Goal: Task Accomplishment & Management: Complete application form

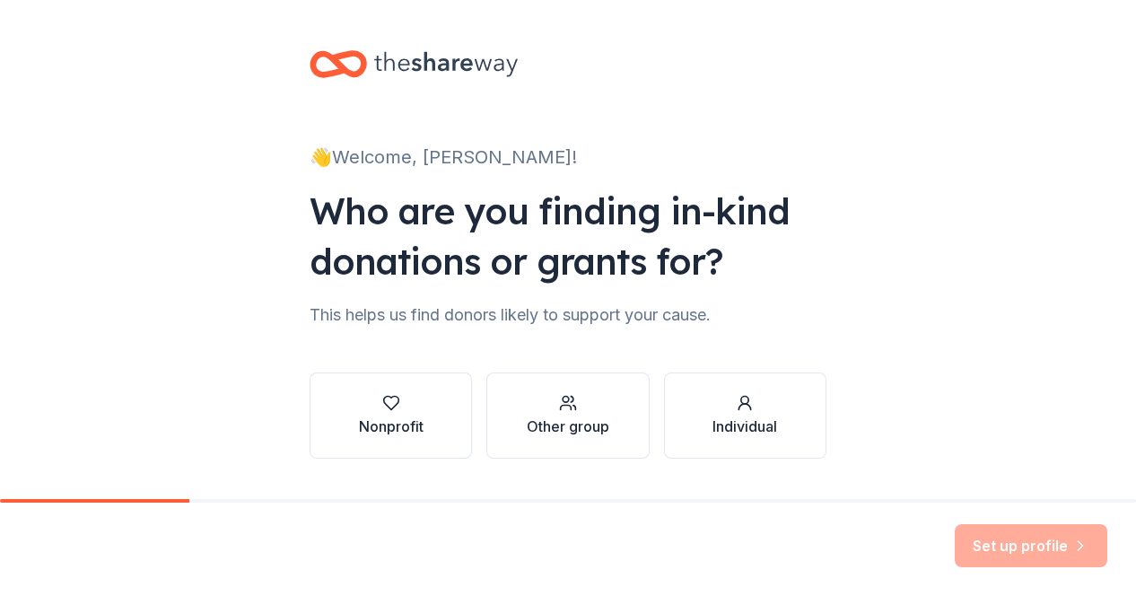
scroll to position [46, 0]
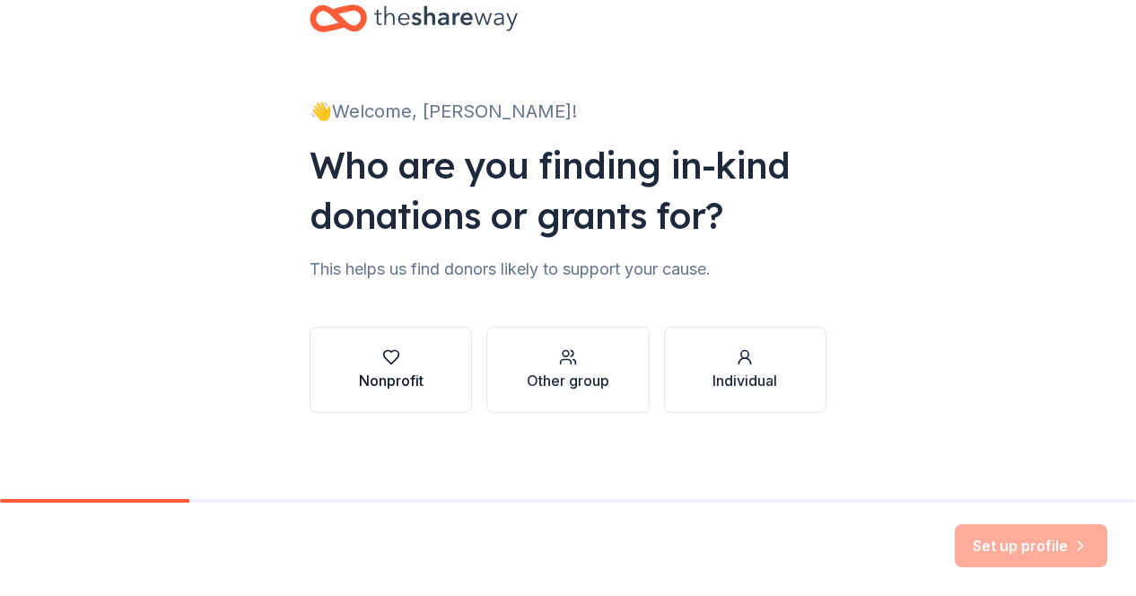
click at [408, 388] on div "Nonprofit" at bounding box center [391, 381] width 65 height 22
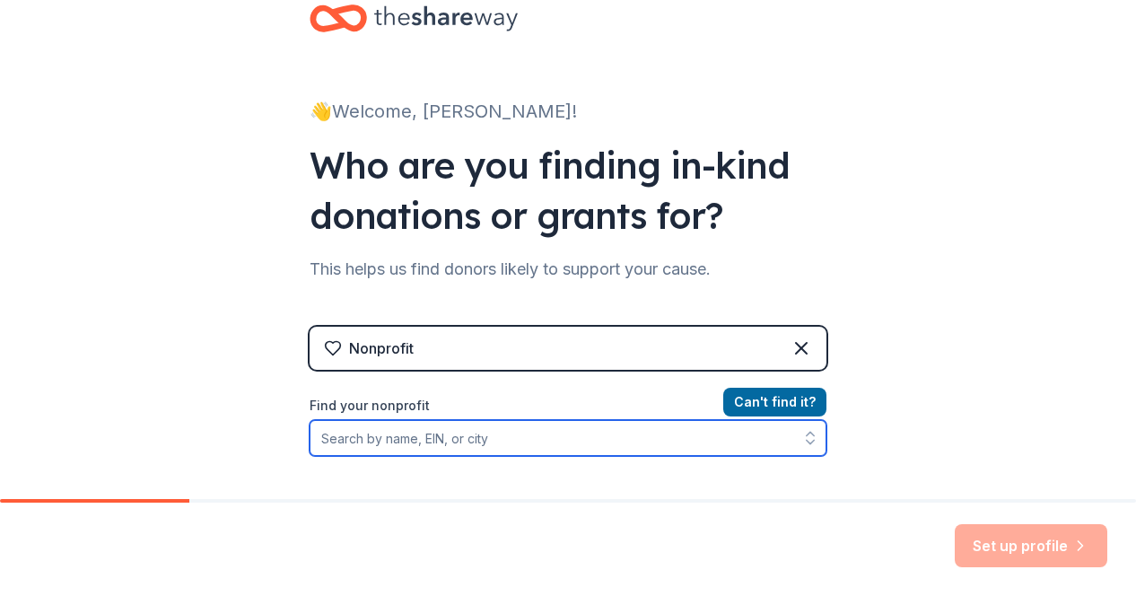
click at [483, 440] on input "Find your nonprofit" at bounding box center [567, 438] width 517 height 36
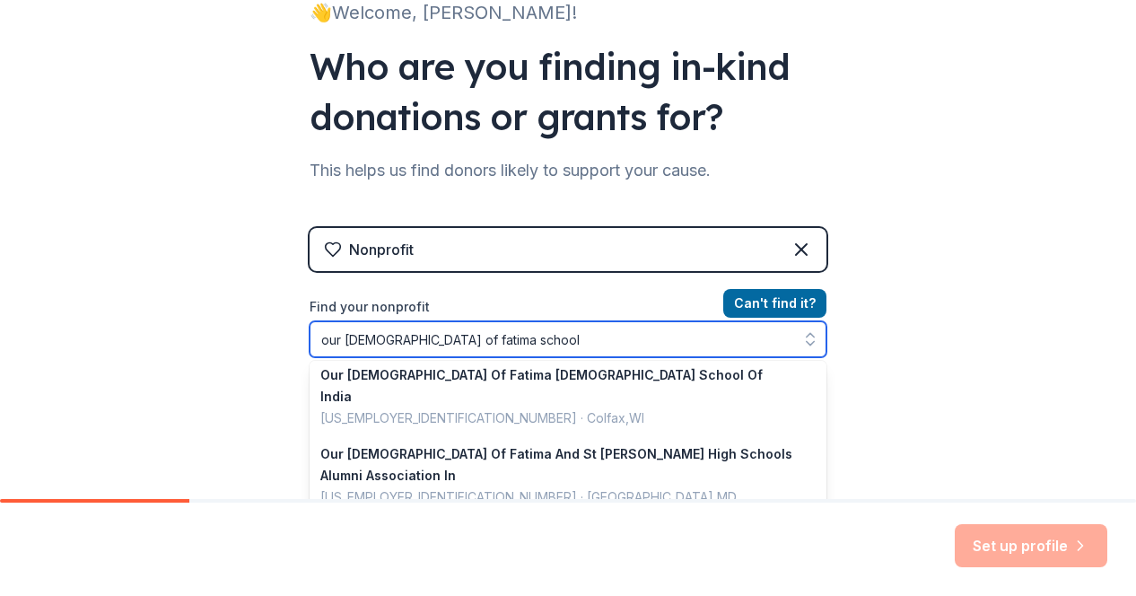
scroll to position [135, 0]
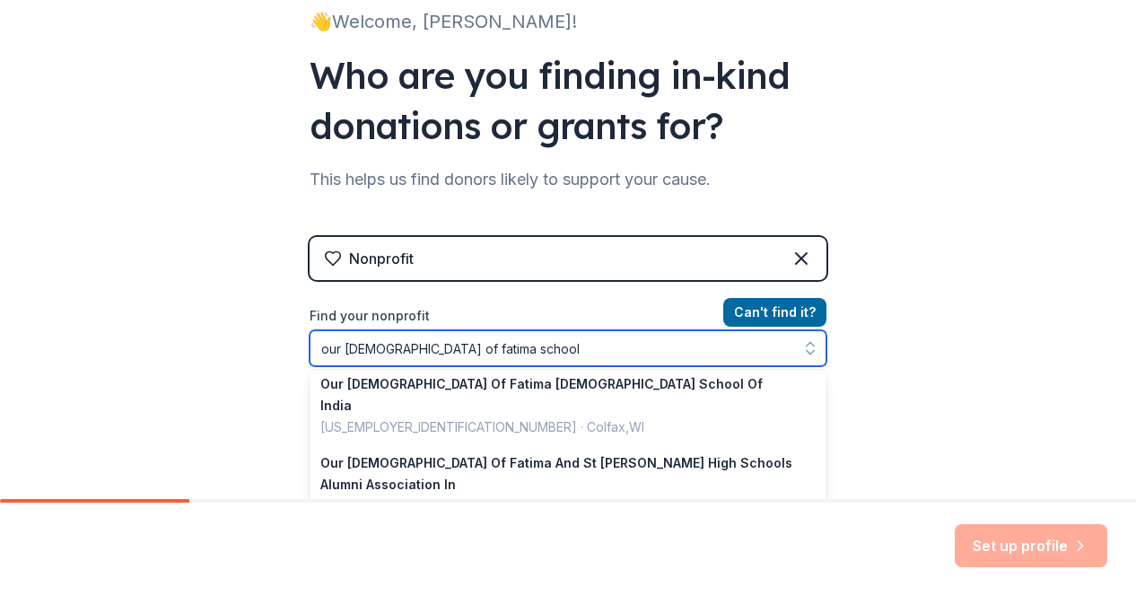
click at [420, 347] on input "our [DEMOGRAPHIC_DATA] of fatima school" at bounding box center [567, 348] width 517 height 36
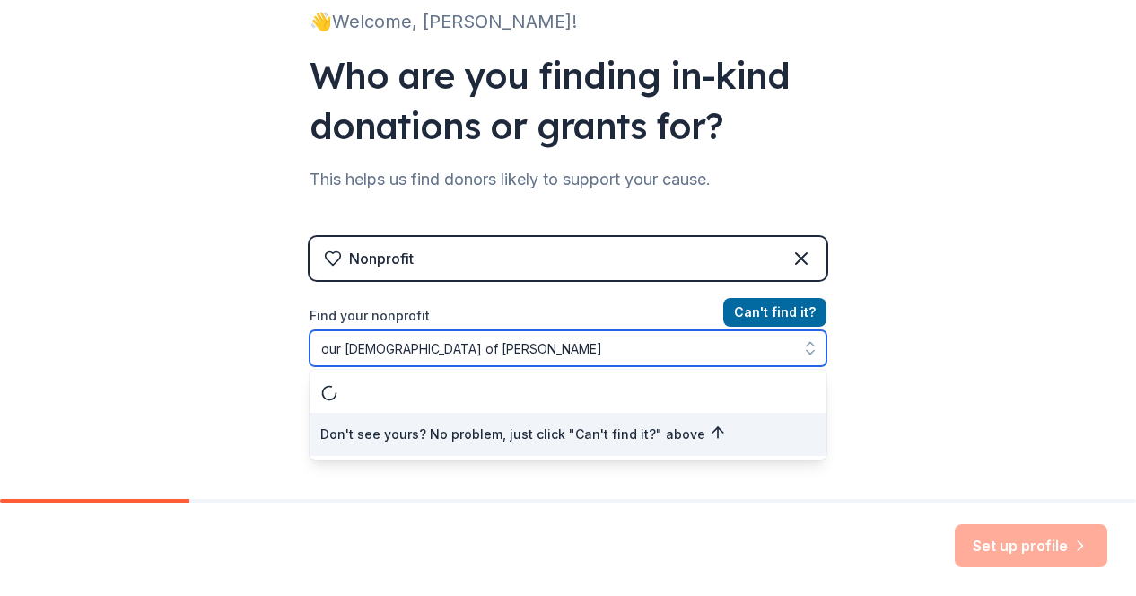
scroll to position [0, 0]
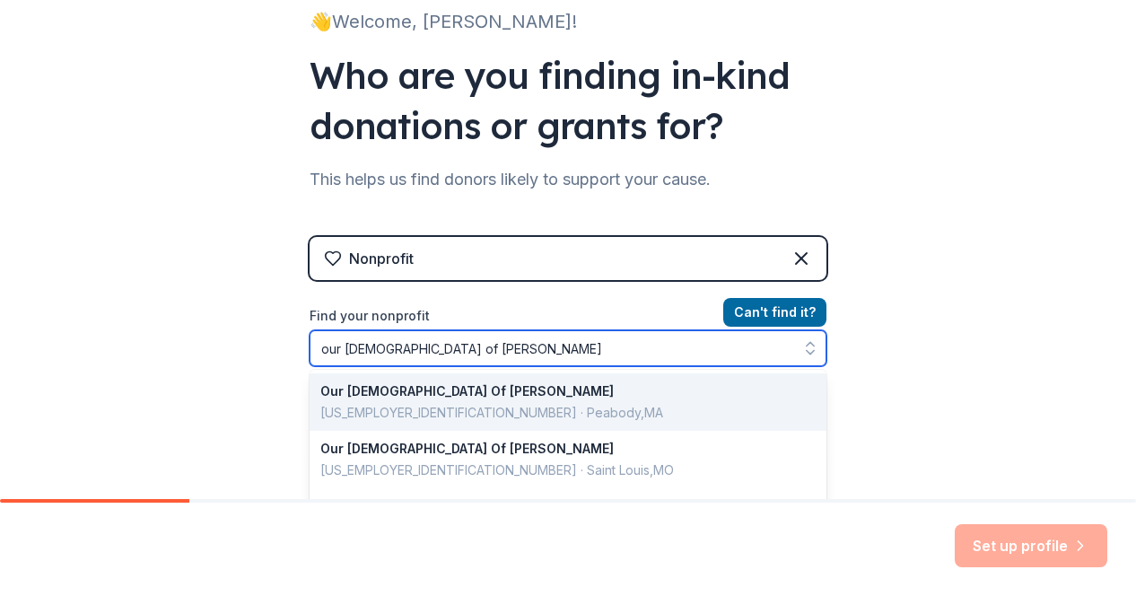
type input "our [DEMOGRAPHIC_DATA] of fatima catholic"
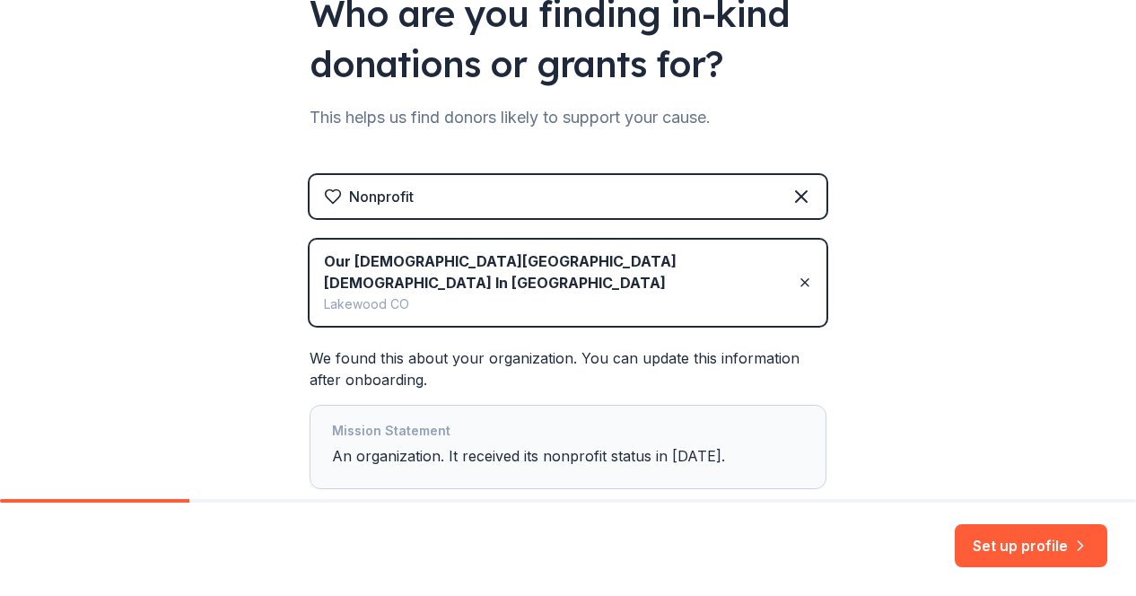
scroll to position [199, 0]
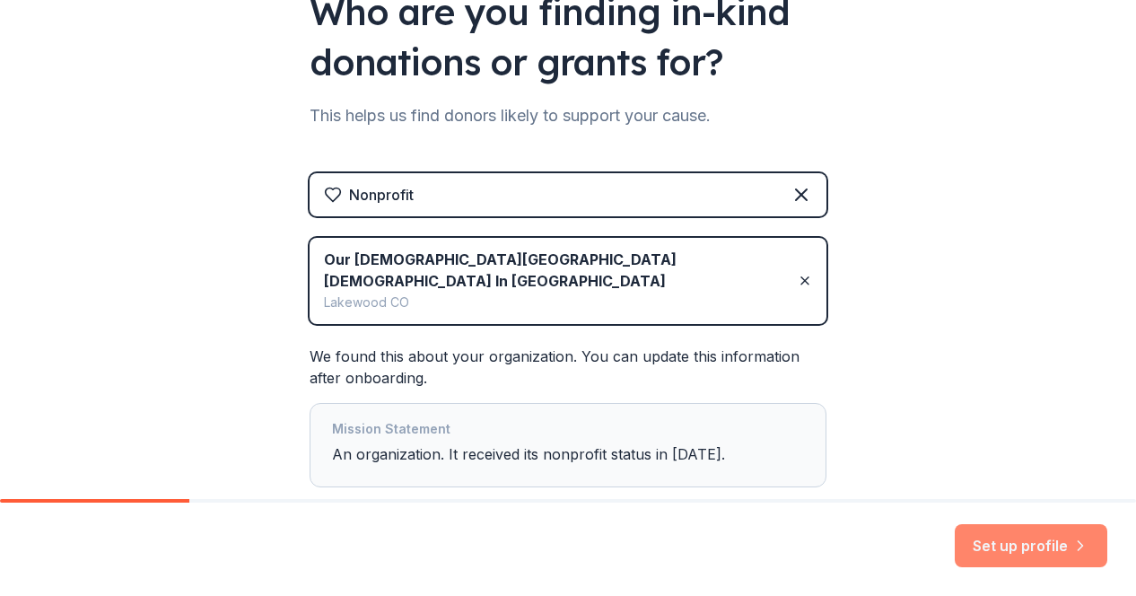
click at [1016, 544] on button "Set up profile" at bounding box center [1031, 545] width 153 height 43
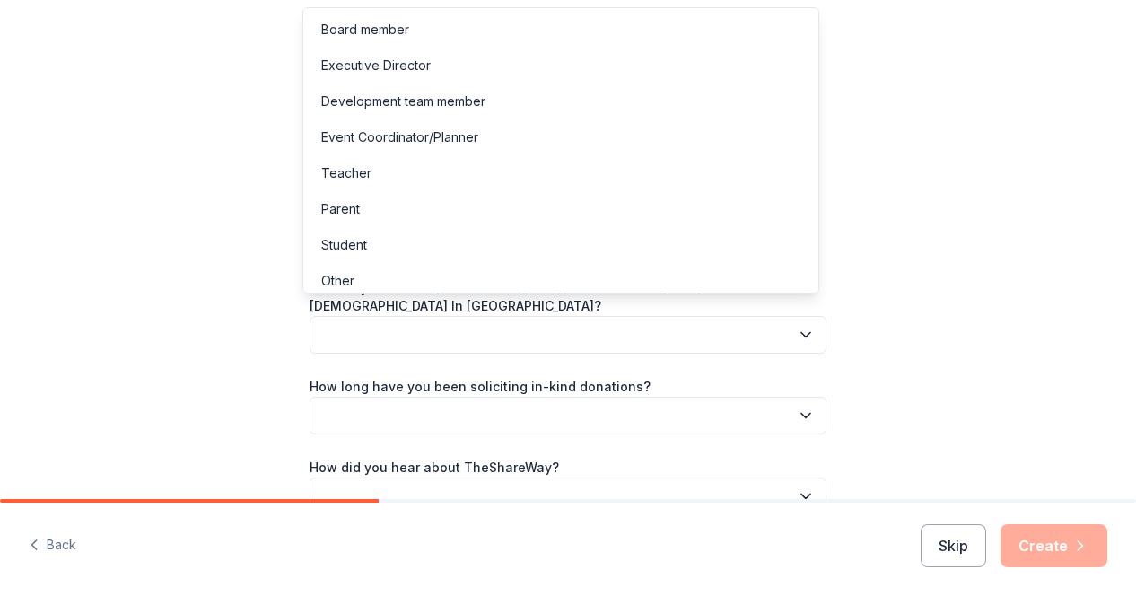
click at [585, 316] on button "button" at bounding box center [567, 335] width 517 height 38
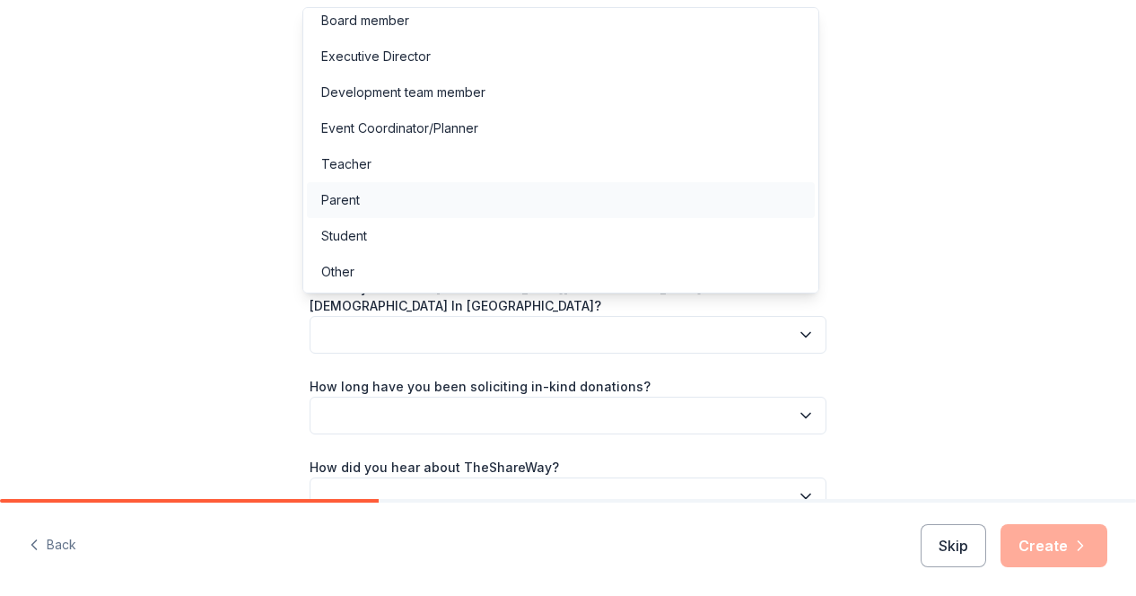
scroll to position [9, 0]
click at [526, 210] on div "Parent" at bounding box center [561, 200] width 508 height 36
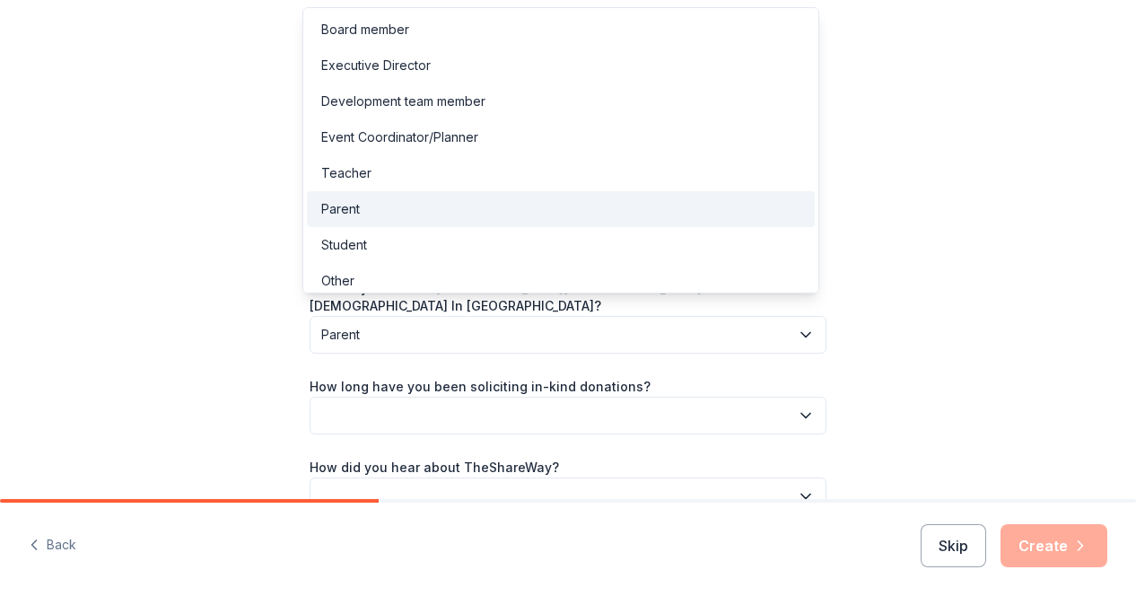
click at [527, 324] on span "Parent" at bounding box center [555, 335] width 468 height 22
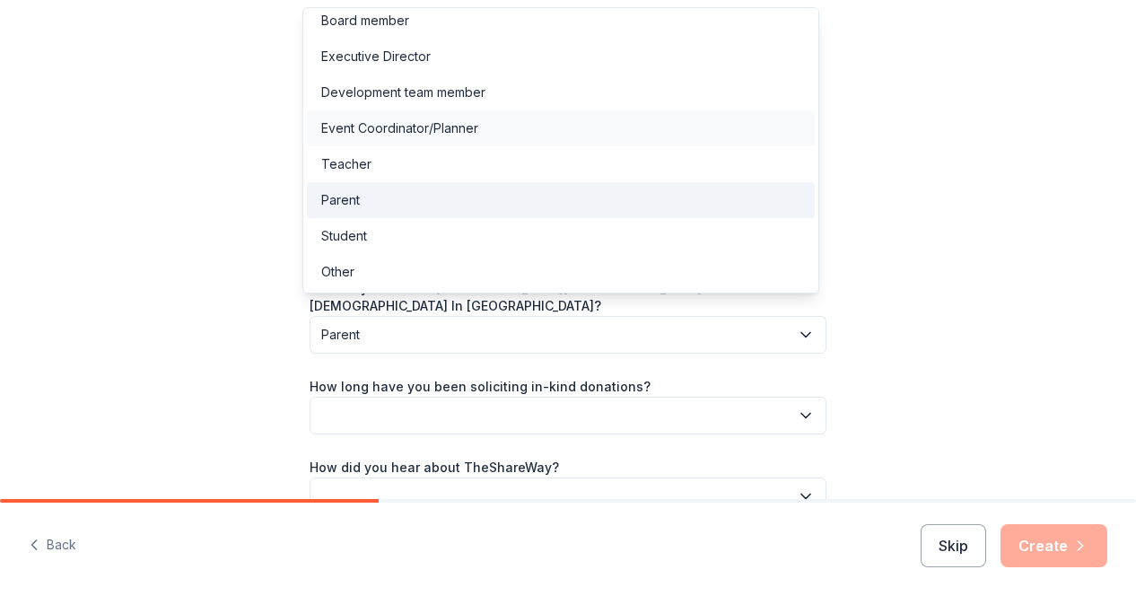
scroll to position [6, 0]
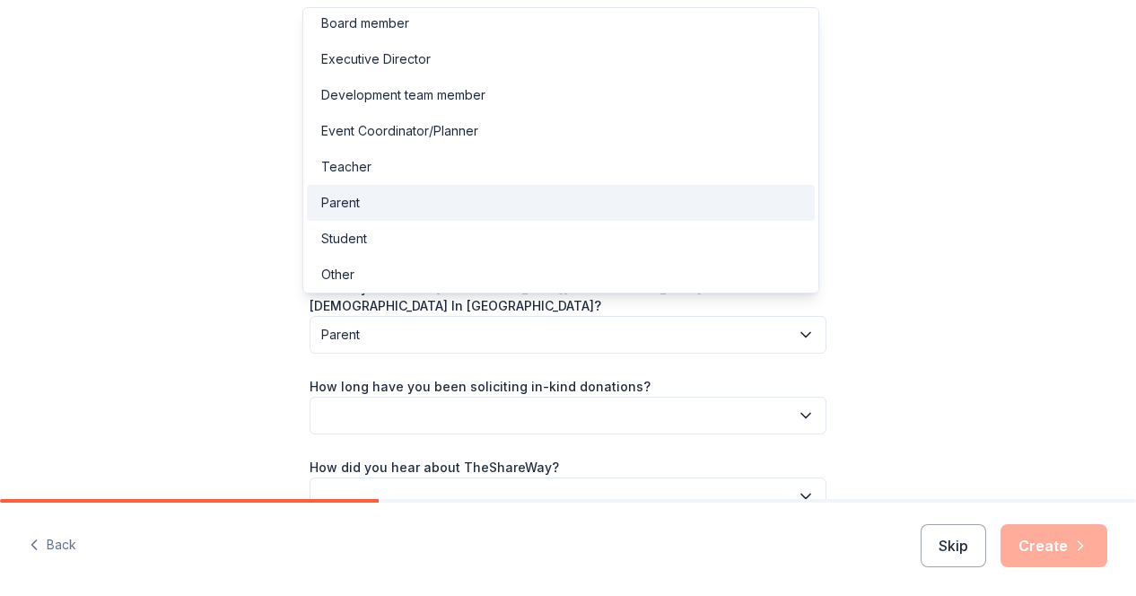
click at [482, 211] on div "Parent" at bounding box center [561, 203] width 508 height 36
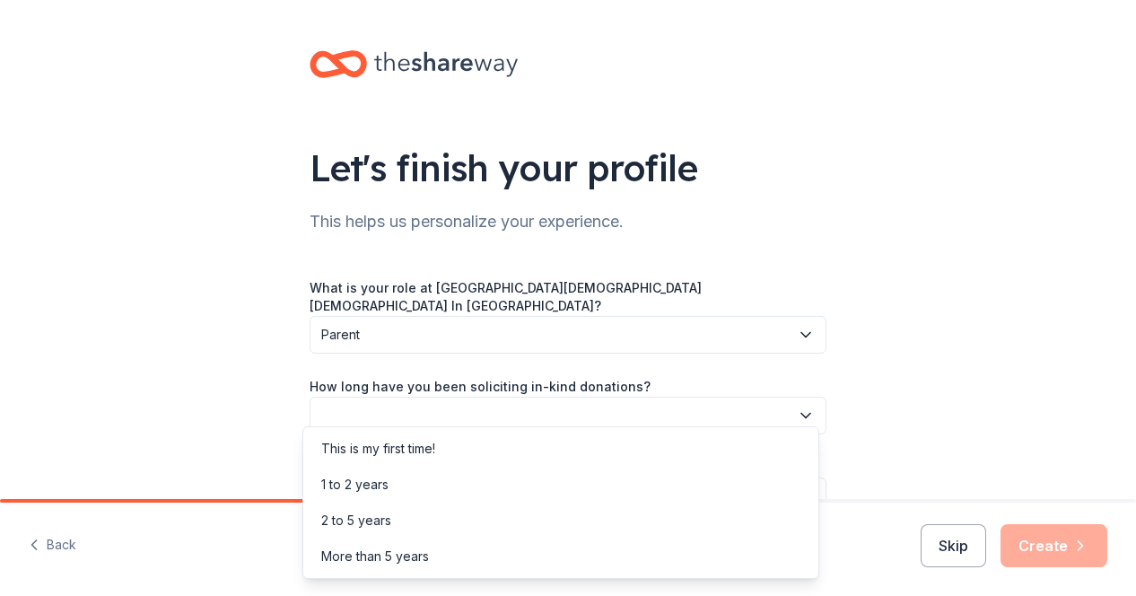
click at [545, 400] on button "button" at bounding box center [567, 416] width 517 height 38
click at [388, 457] on div "This is my first time!" at bounding box center [378, 449] width 114 height 22
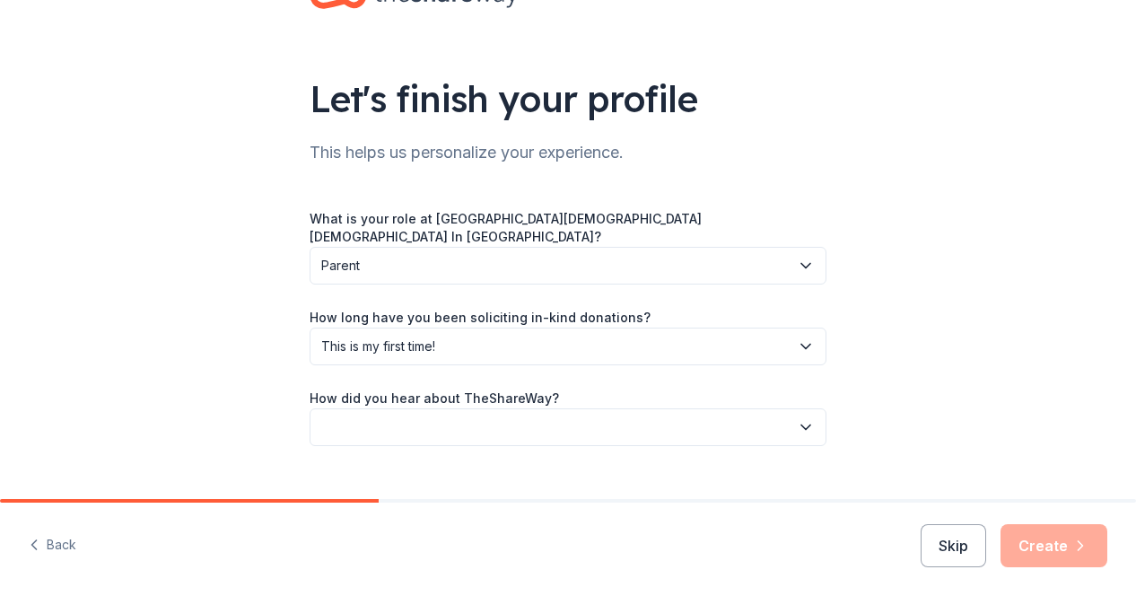
scroll to position [87, 0]
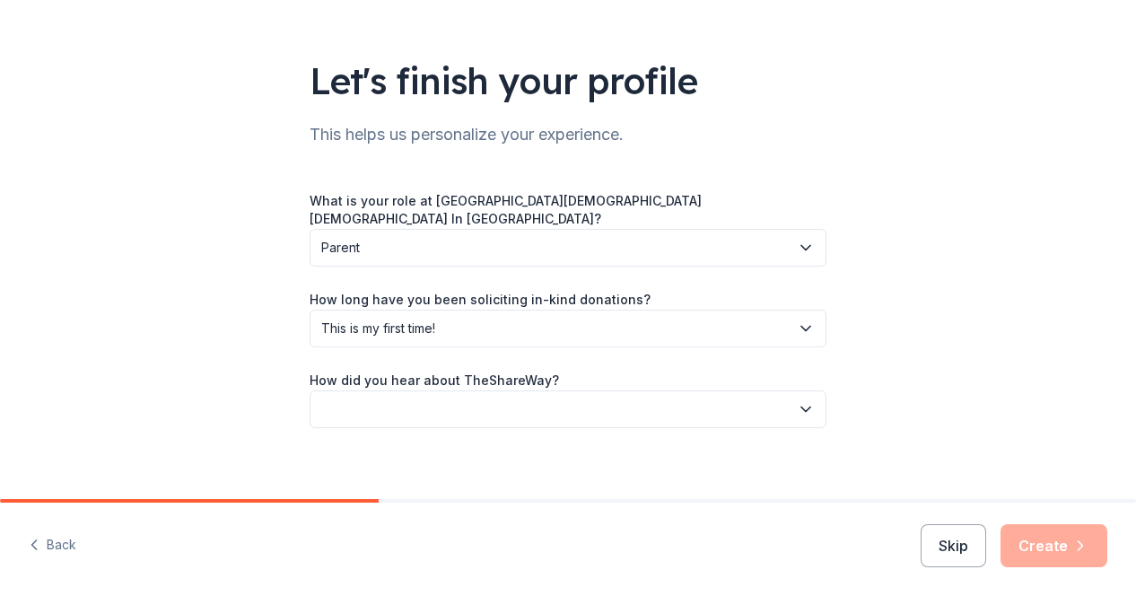
click at [398, 397] on button "button" at bounding box center [567, 409] width 517 height 38
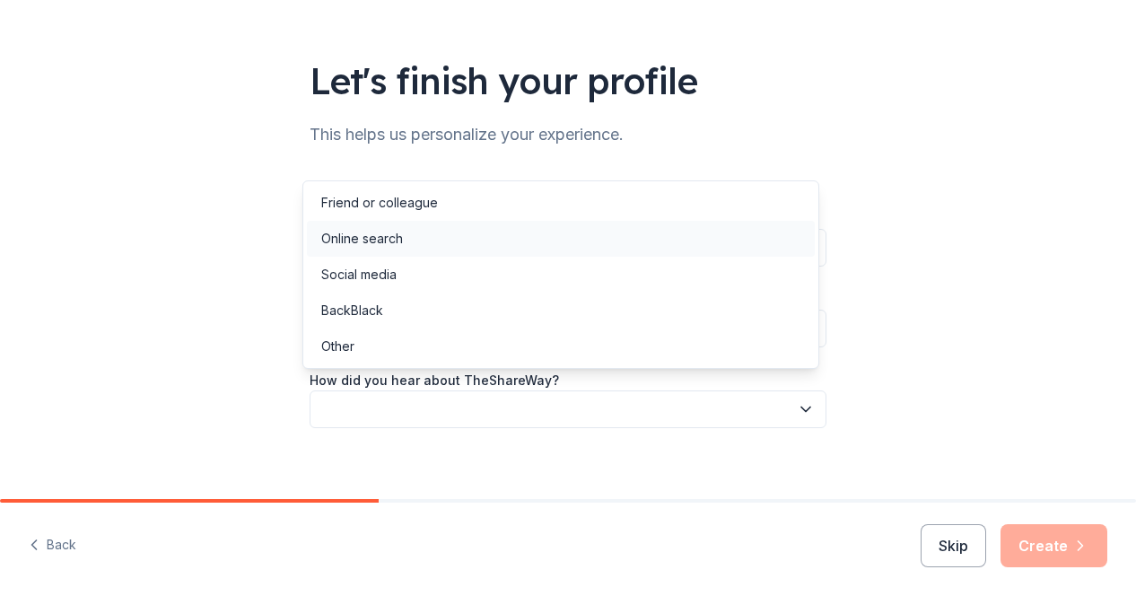
click at [386, 228] on div "Online search" at bounding box center [362, 239] width 82 height 22
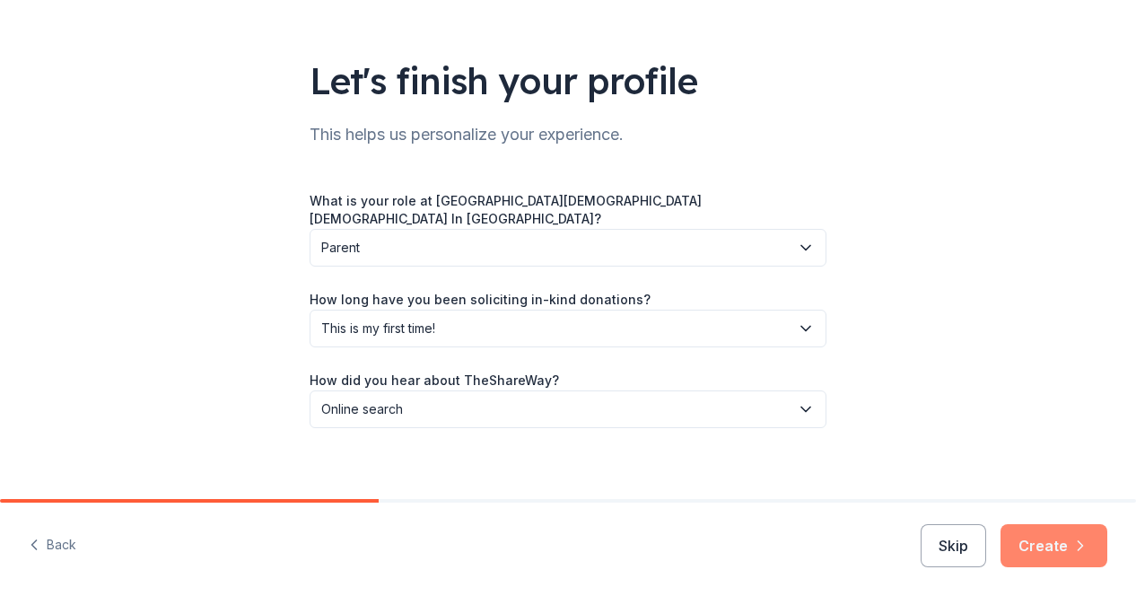
click at [1055, 552] on button "Create" at bounding box center [1053, 545] width 107 height 43
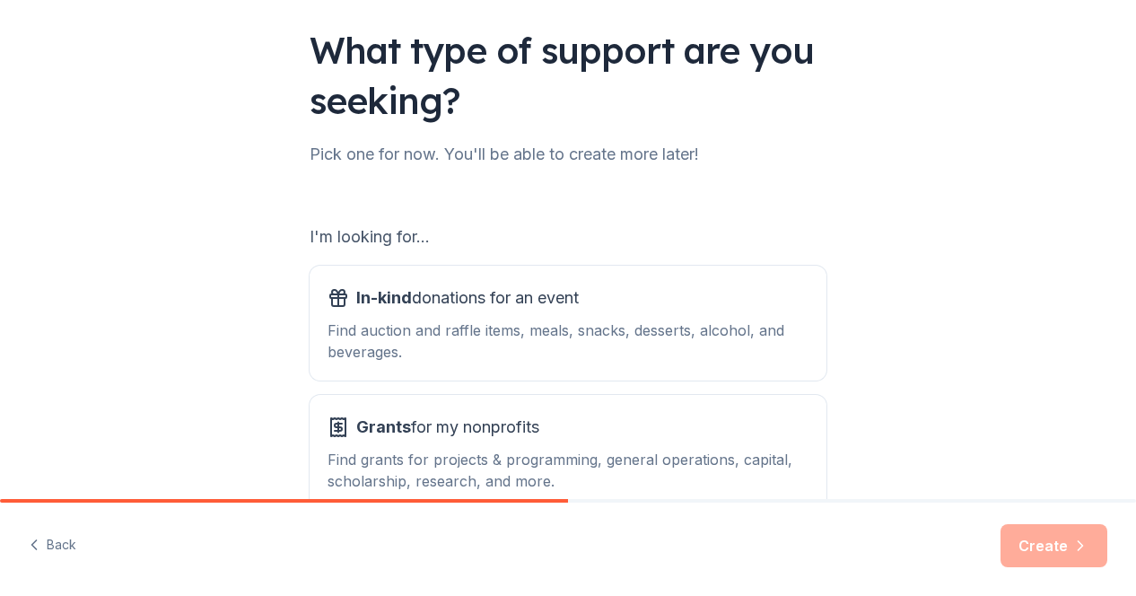
scroll to position [123, 0]
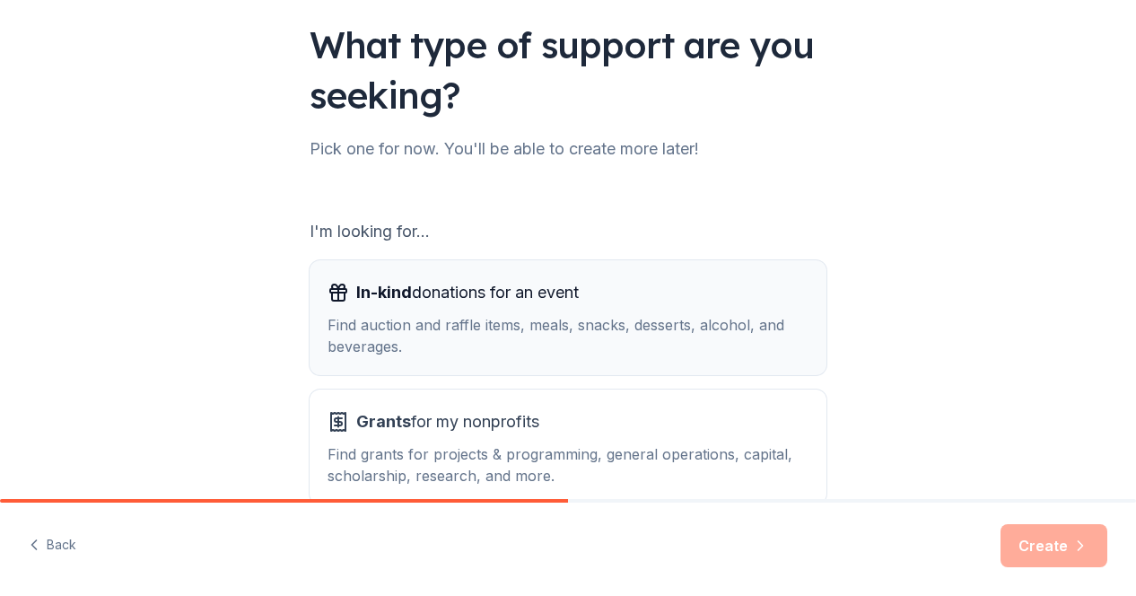
click at [544, 347] on div "Find auction and raffle items, meals, snacks, desserts, alcohol, and beverages." at bounding box center [567, 335] width 481 height 43
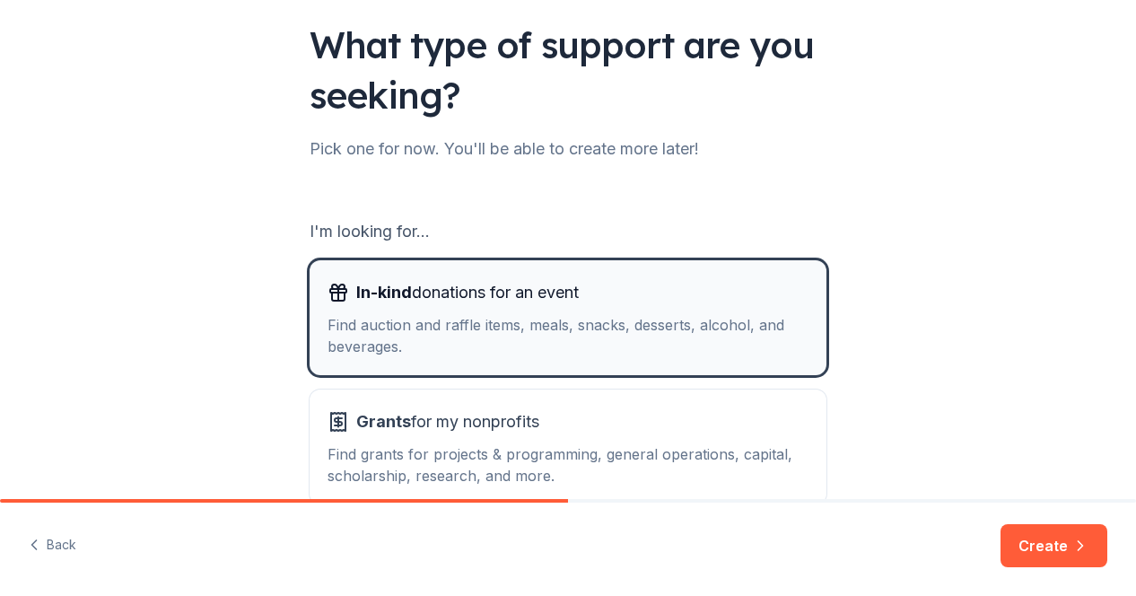
scroll to position [225, 0]
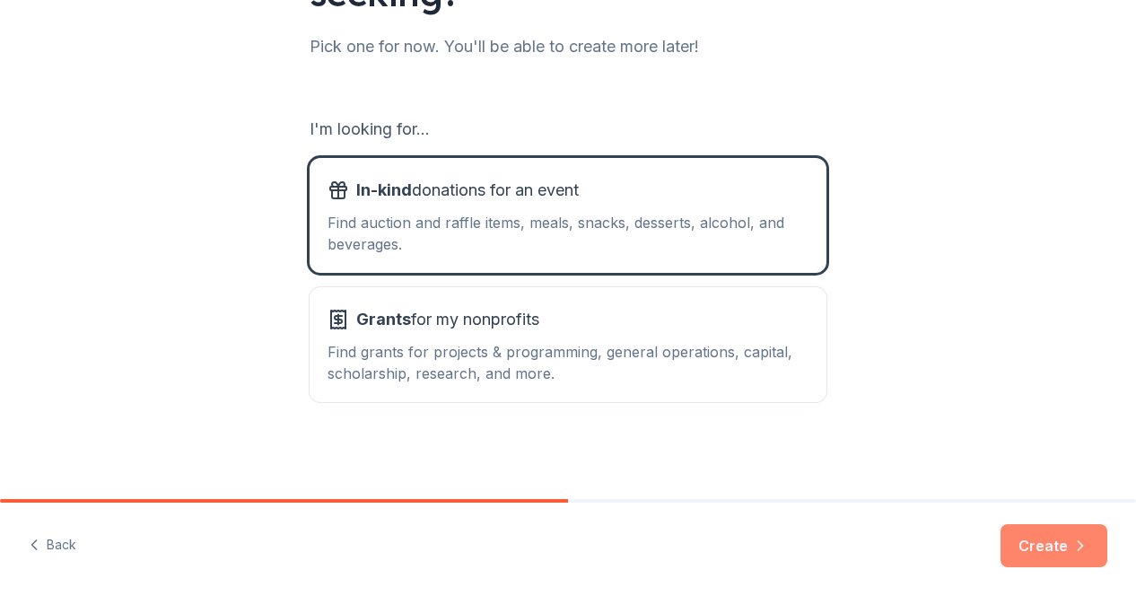
click at [1033, 535] on button "Create" at bounding box center [1053, 545] width 107 height 43
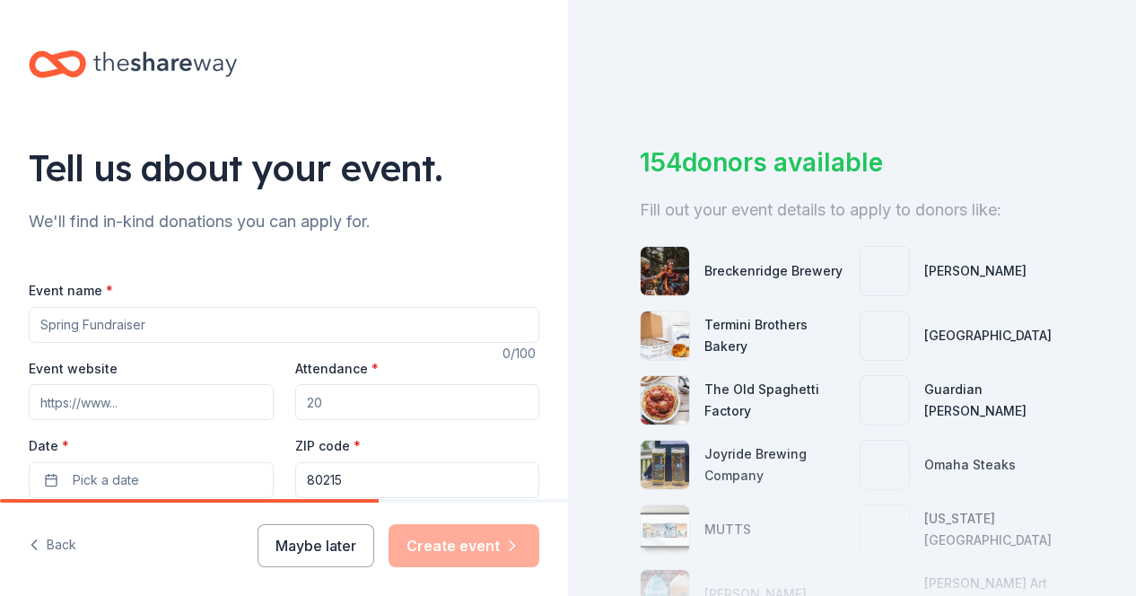
click at [240, 327] on input "Event name *" at bounding box center [284, 325] width 510 height 36
type input "T"
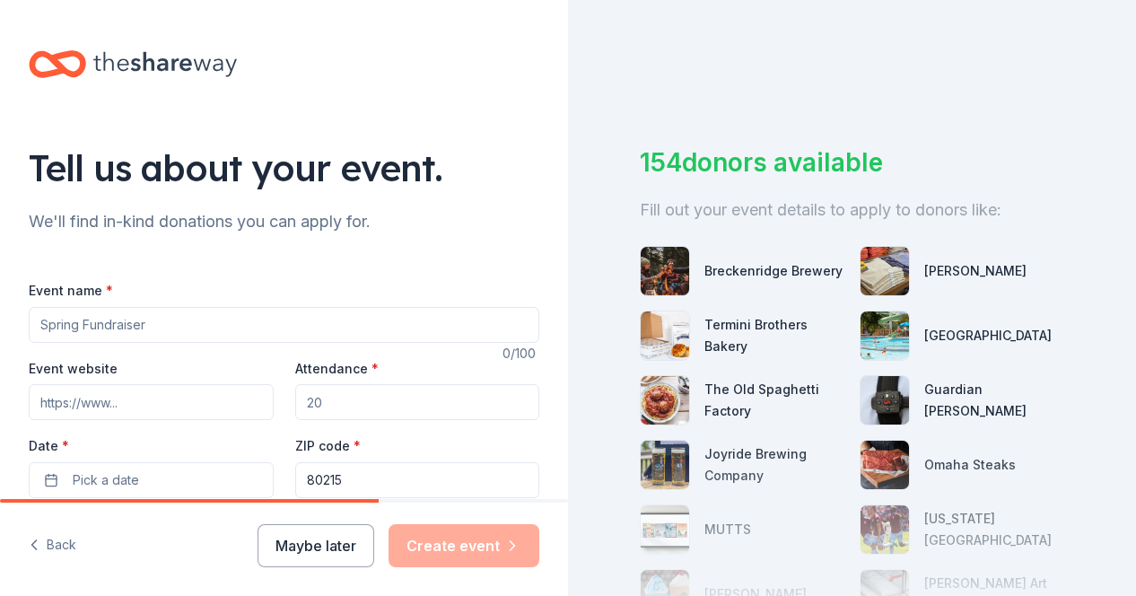
type input "S"
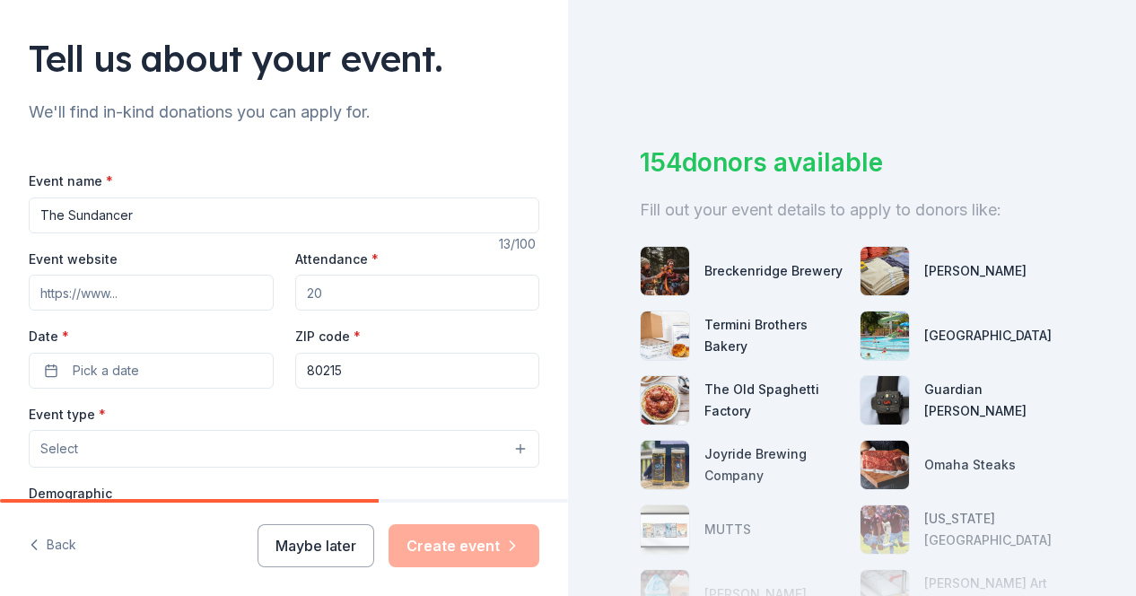
scroll to position [127, 0]
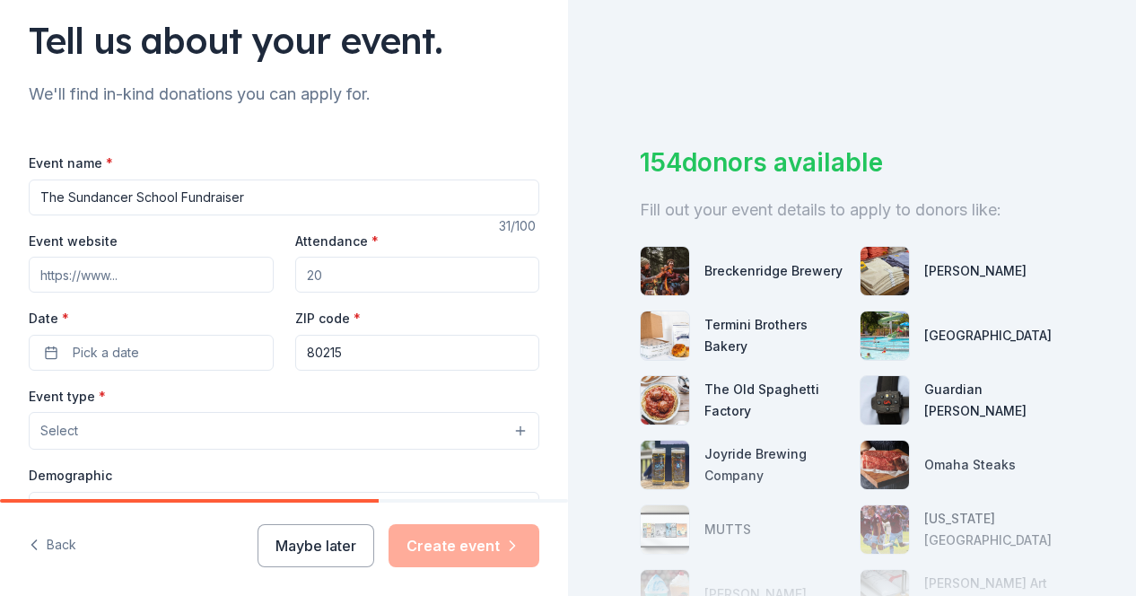
type input "The Sundancer School Fundraiser"
drag, startPoint x: 153, startPoint y: 286, endPoint x: 121, endPoint y: 286, distance: 31.4
click at [121, 286] on input "Event website" at bounding box center [151, 275] width 245 height 36
click at [355, 295] on div "Event website Attendance * Date * Pick a date ZIP code * 80215" at bounding box center [284, 300] width 510 height 141
click at [353, 284] on input "Attendance *" at bounding box center [417, 275] width 245 height 36
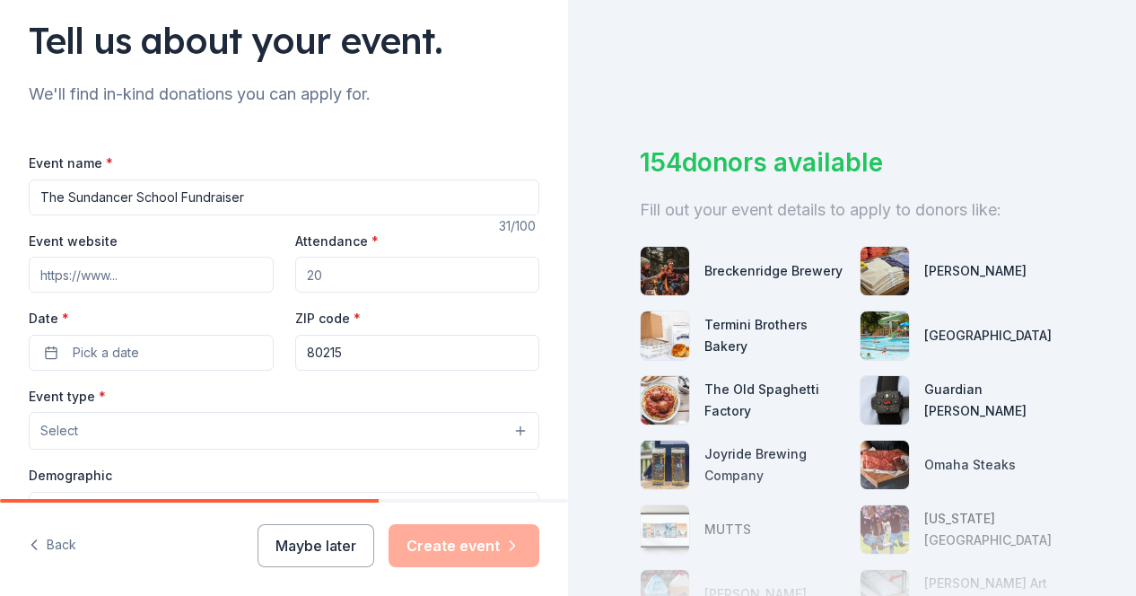
drag, startPoint x: 327, startPoint y: 275, endPoint x: 285, endPoint y: 268, distance: 41.9
click at [285, 268] on div "Event website Attendance * Date * Pick a date ZIP code * 80215" at bounding box center [284, 300] width 510 height 141
click at [300, 274] on input "Attendance *" at bounding box center [417, 275] width 245 height 36
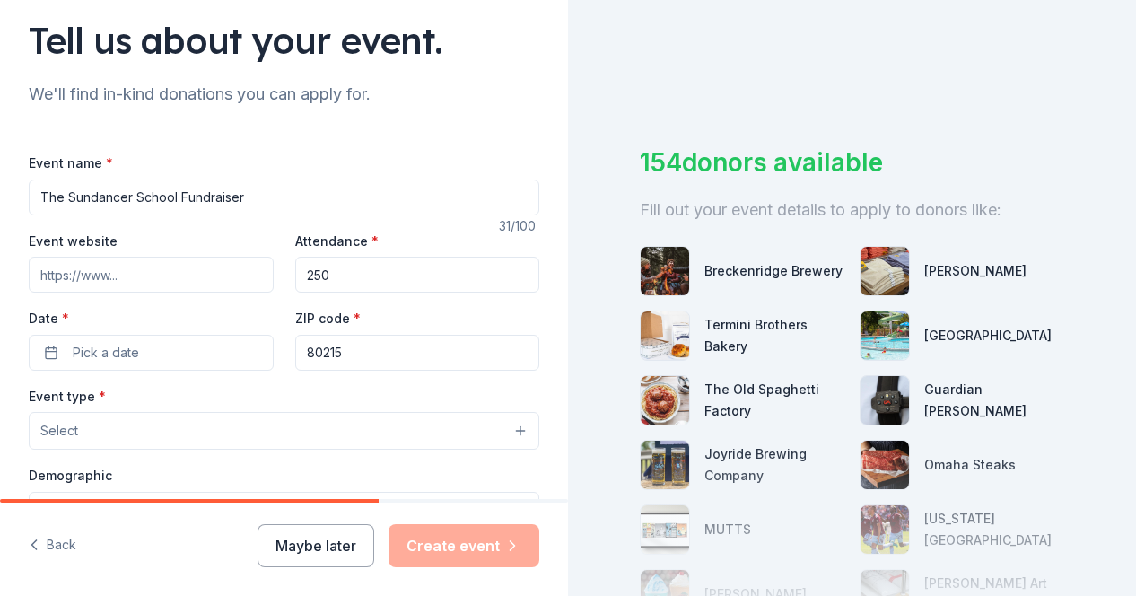
type input "250"
click at [138, 354] on button "Pick a date" at bounding box center [151, 353] width 245 height 36
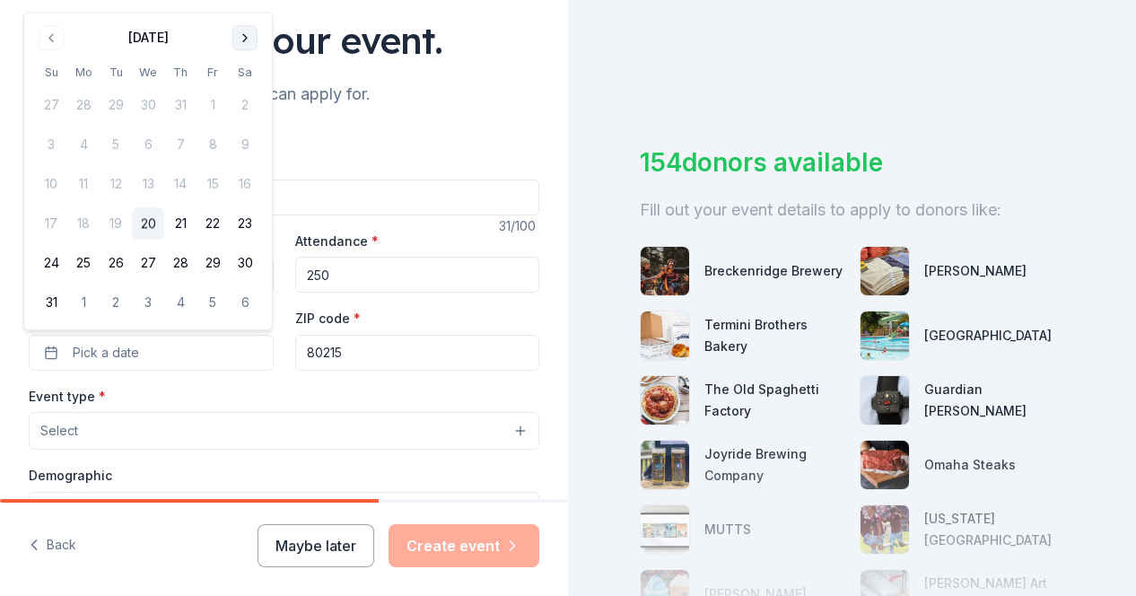
click at [242, 40] on button "Go to next month" at bounding box center [244, 37] width 25 height 25
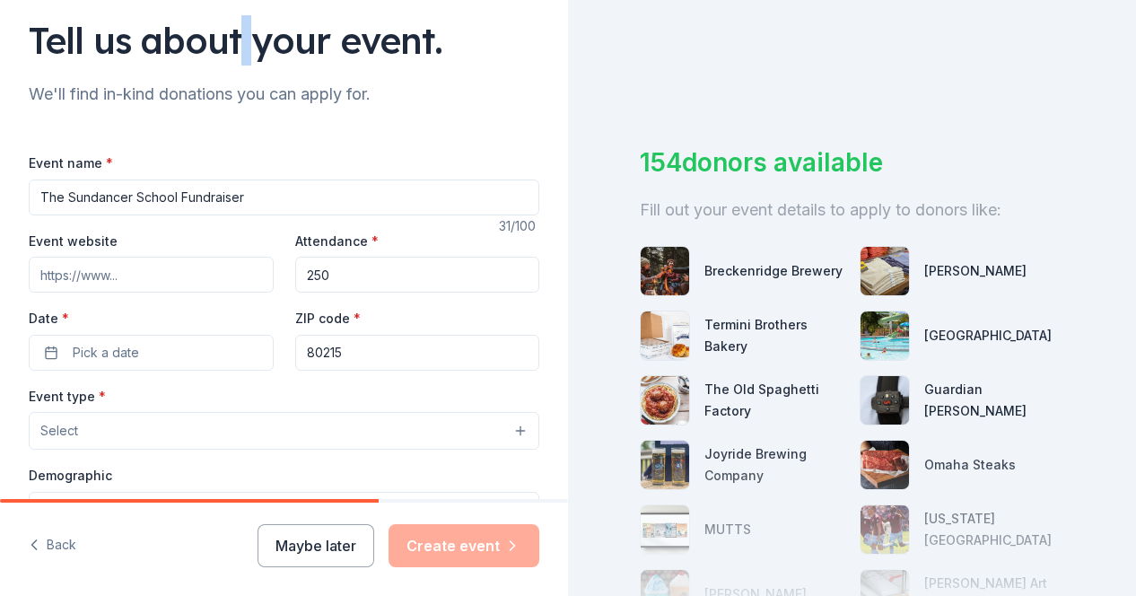
click at [242, 40] on div "Tell us about your event." at bounding box center [284, 40] width 510 height 50
click at [102, 370] on div "Event name * The Sundancer School Fundraiser 31 /100 Event website Attendance *…" at bounding box center [284, 566] width 510 height 829
click at [113, 354] on span "Pick a date" at bounding box center [106, 353] width 66 height 22
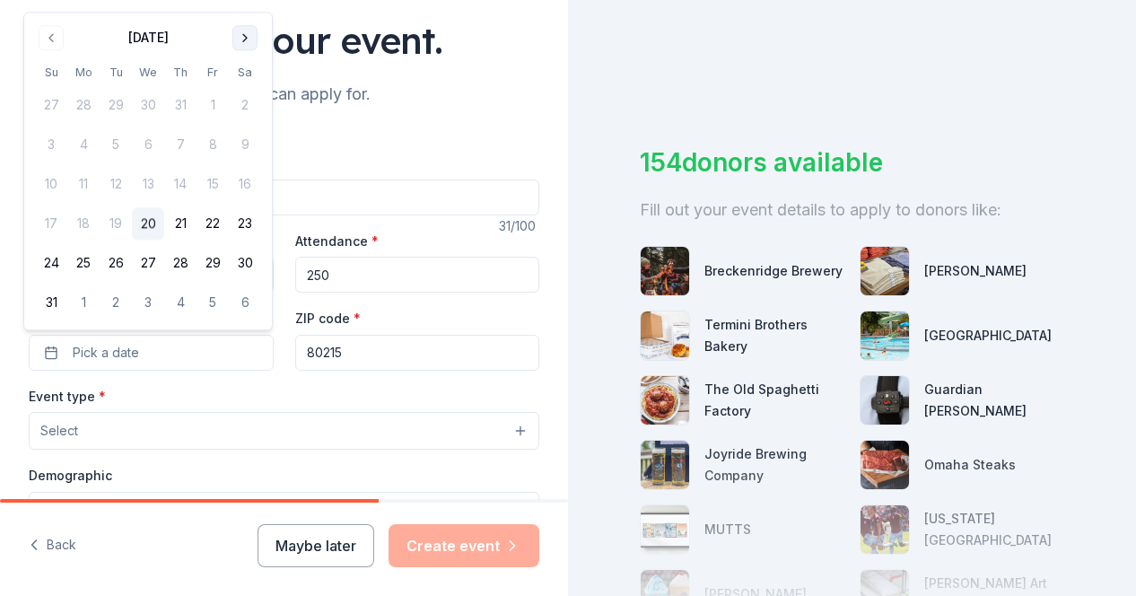
click at [248, 48] on button "Go to next month" at bounding box center [244, 37] width 25 height 25
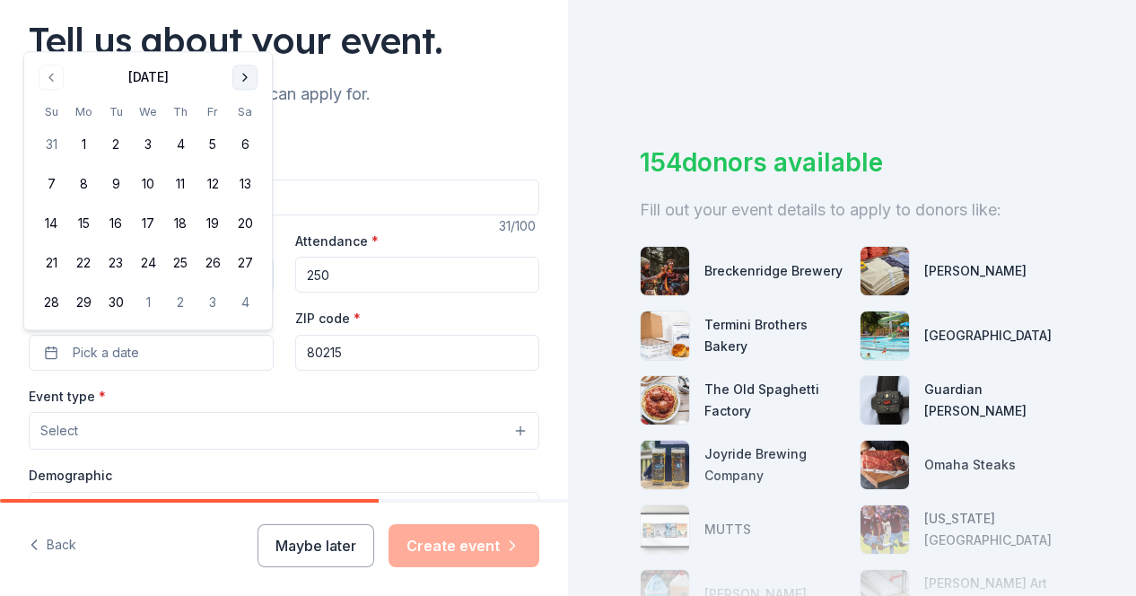
click at [248, 78] on button "Go to next month" at bounding box center [244, 77] width 25 height 25
click at [245, 179] on button "11" at bounding box center [245, 185] width 32 height 32
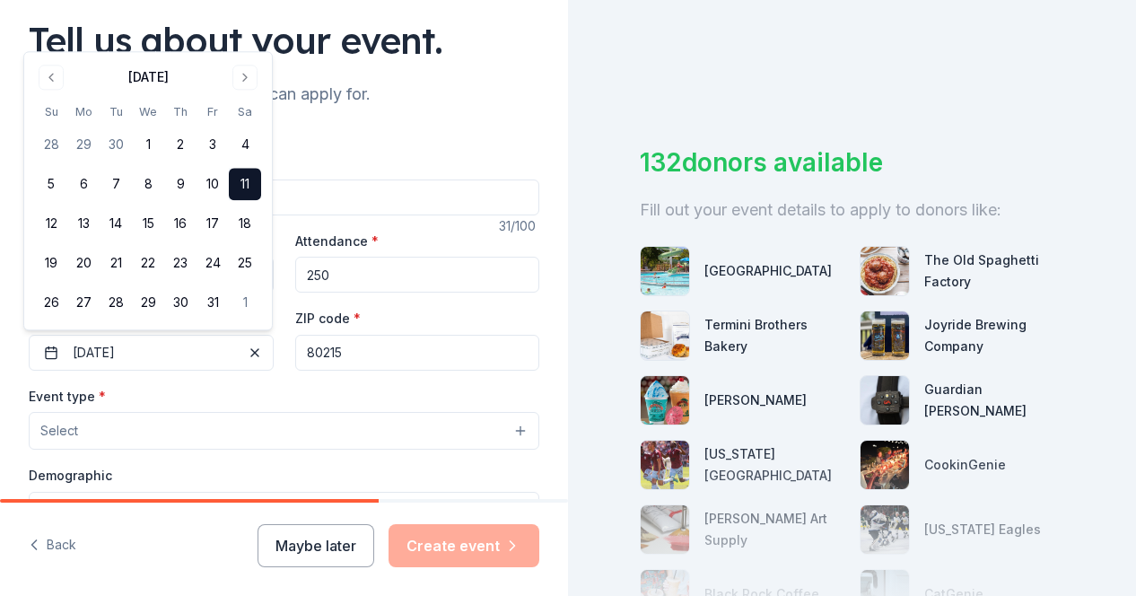
click at [468, 300] on div "Event website Attendance * 250 Date * [DATE] ZIP code * 80215" at bounding box center [284, 300] width 510 height 141
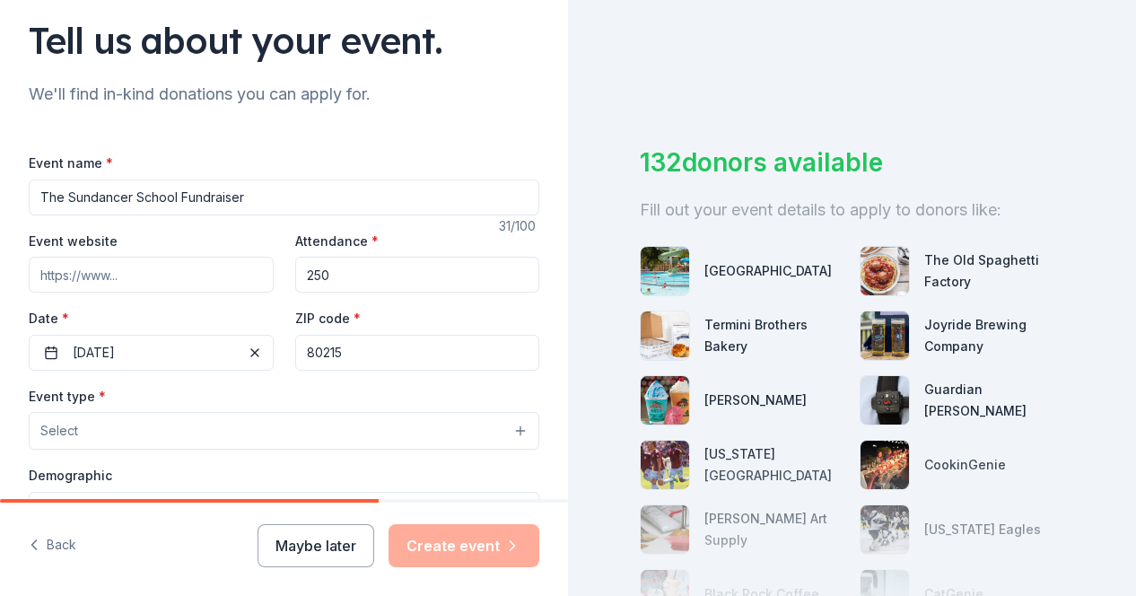
click at [429, 366] on input "80215" at bounding box center [417, 353] width 245 height 36
click at [198, 424] on button "Select" at bounding box center [284, 431] width 510 height 38
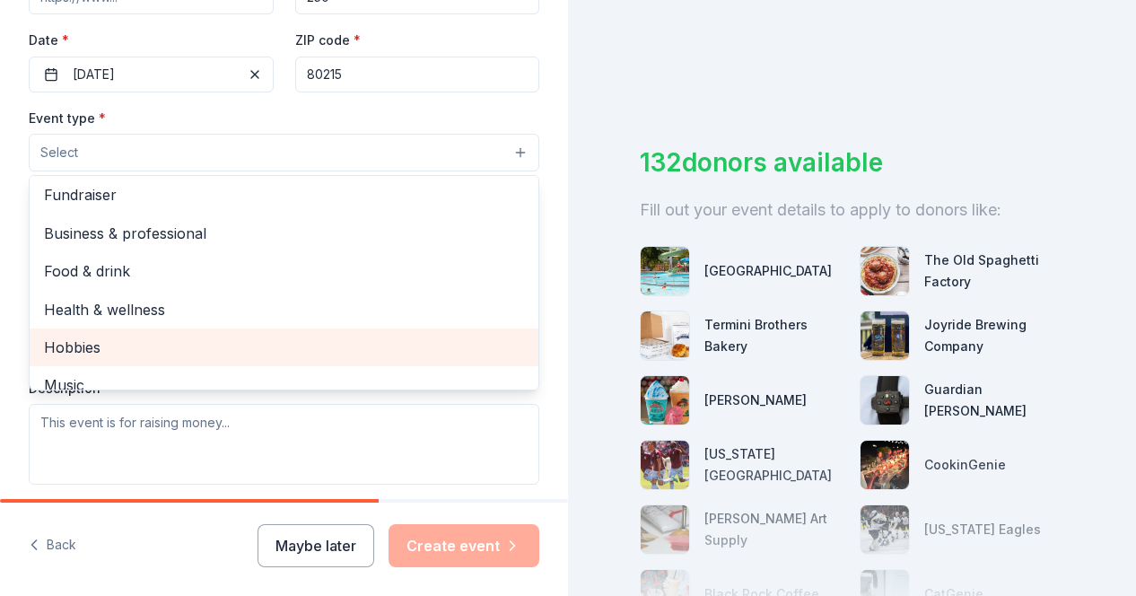
scroll to position [0, 0]
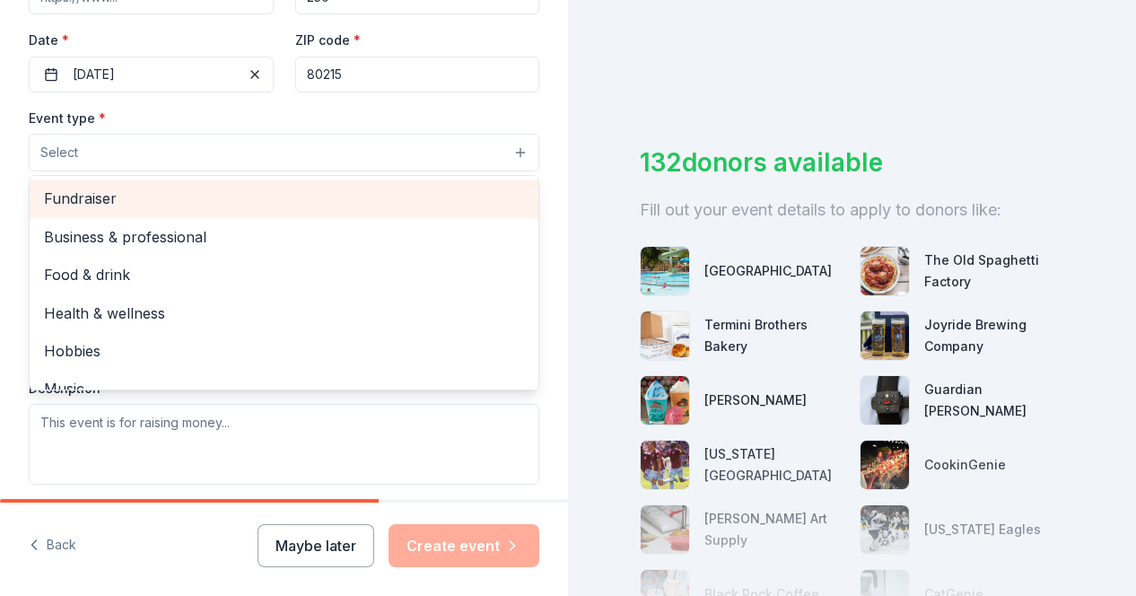
click at [115, 201] on span "Fundraiser" at bounding box center [284, 198] width 480 height 23
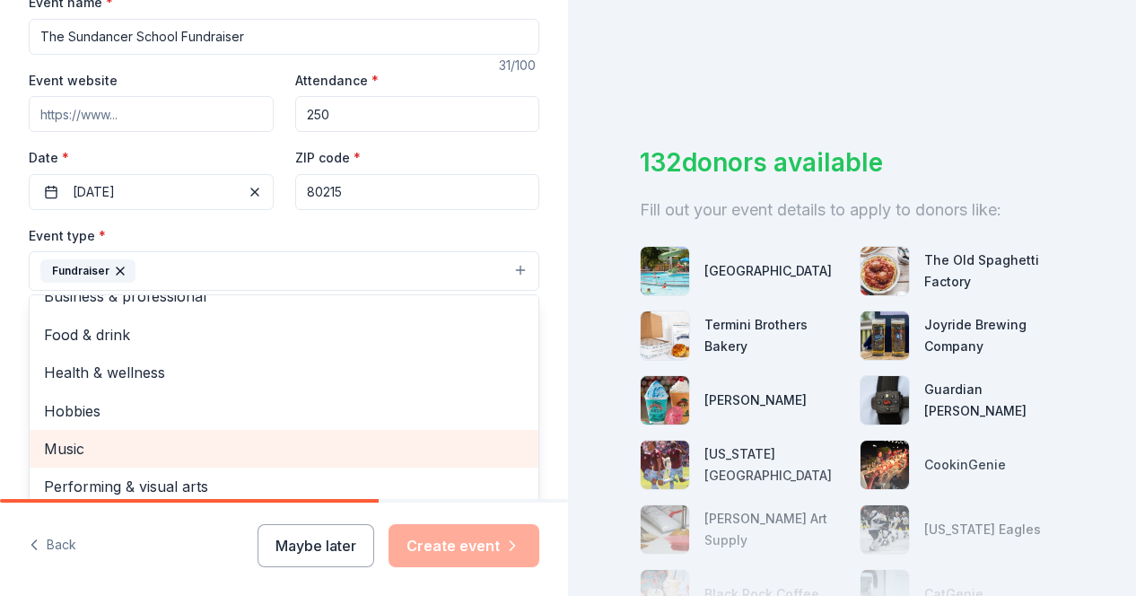
scroll to position [289, 0]
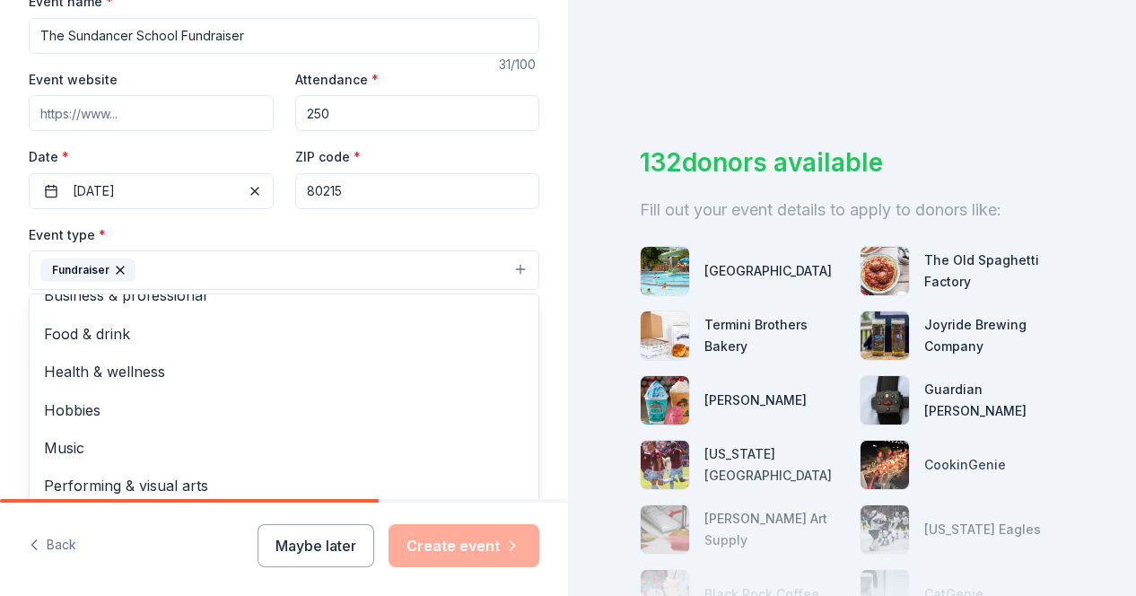
click at [542, 333] on div "Tell us about your event. We'll find in-kind donations you can apply for. Event…" at bounding box center [284, 309] width 568 height 1196
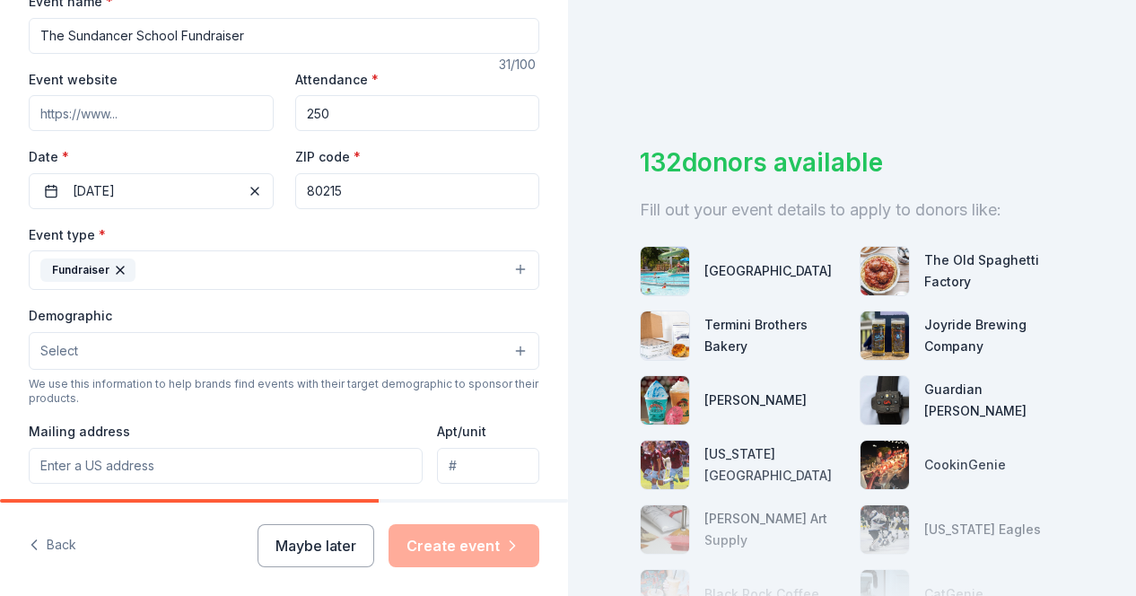
click at [315, 346] on button "Select" at bounding box center [284, 351] width 510 height 38
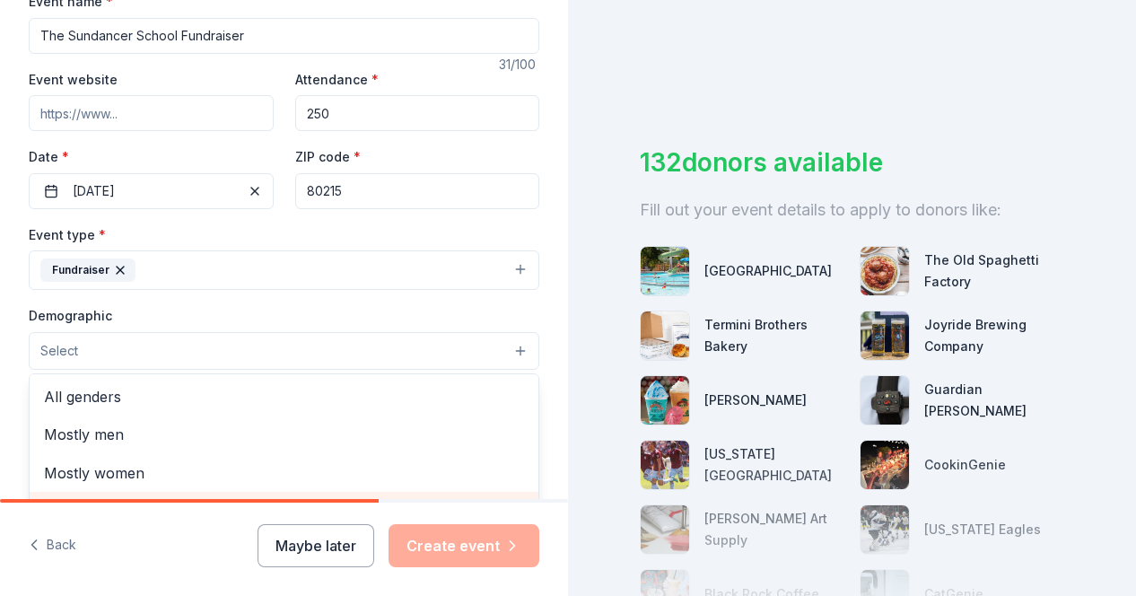
scroll to position [1, 0]
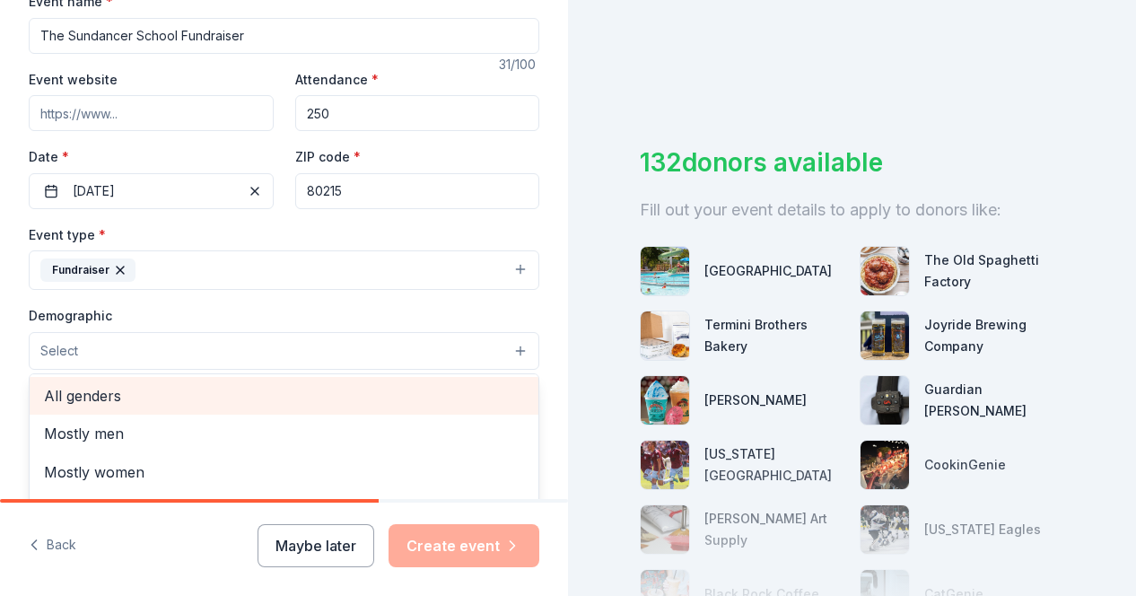
click at [147, 390] on span "All genders" at bounding box center [284, 395] width 480 height 23
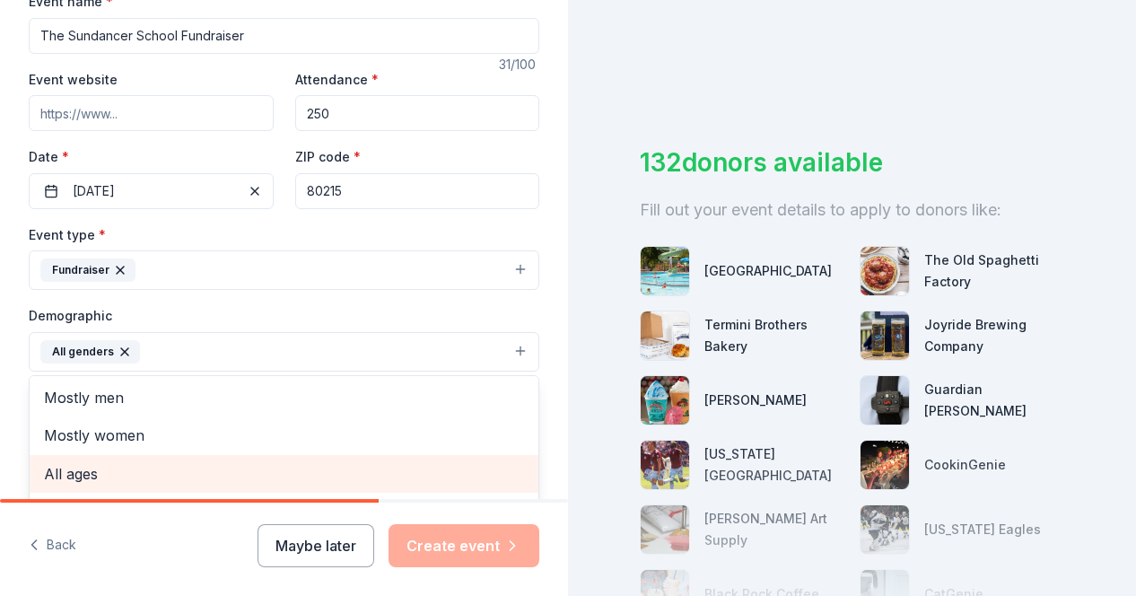
click at [135, 468] on span "All ages" at bounding box center [284, 473] width 480 height 23
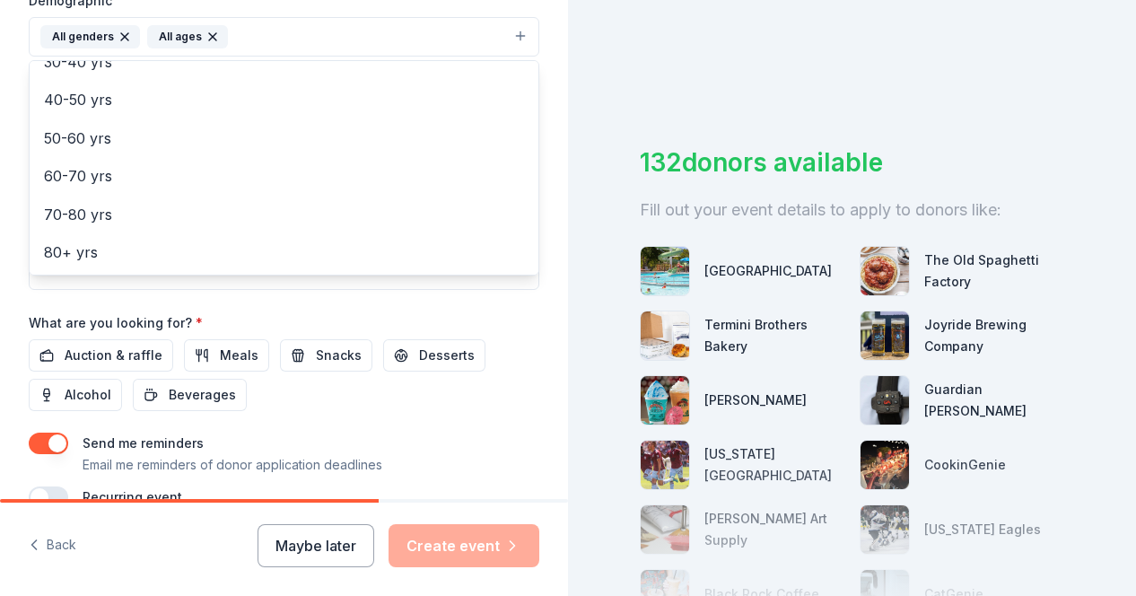
scroll to position [605, 0]
click at [122, 342] on div "Event name * The Sundancer School Fundraiser 31 /100 Event website Attendance *…" at bounding box center [284, 90] width 510 height 833
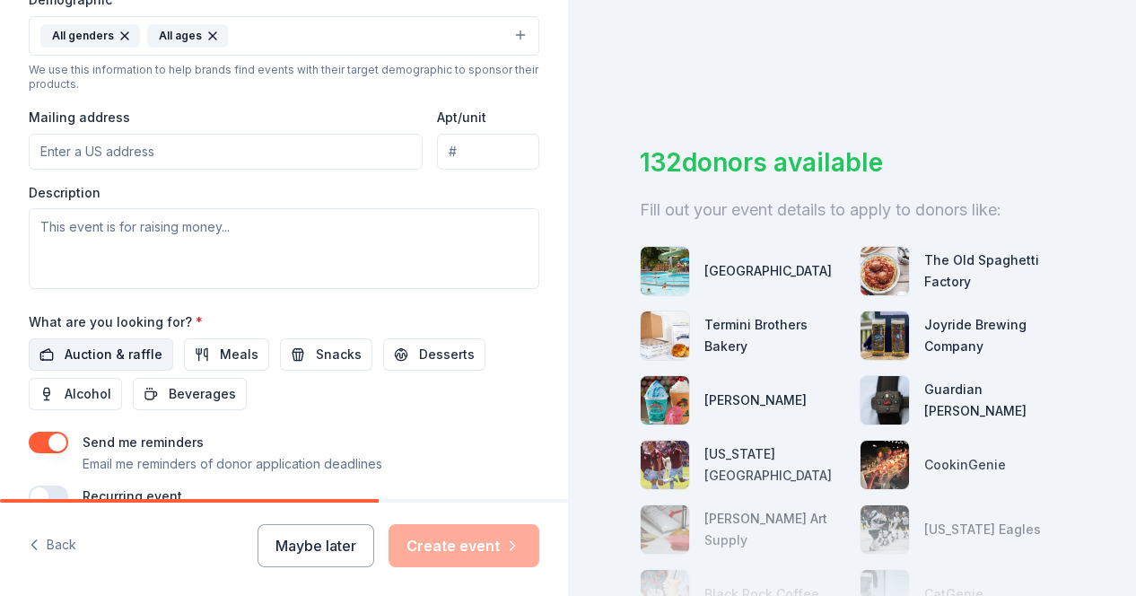
click at [86, 351] on span "Auction & raffle" at bounding box center [114, 355] width 98 height 22
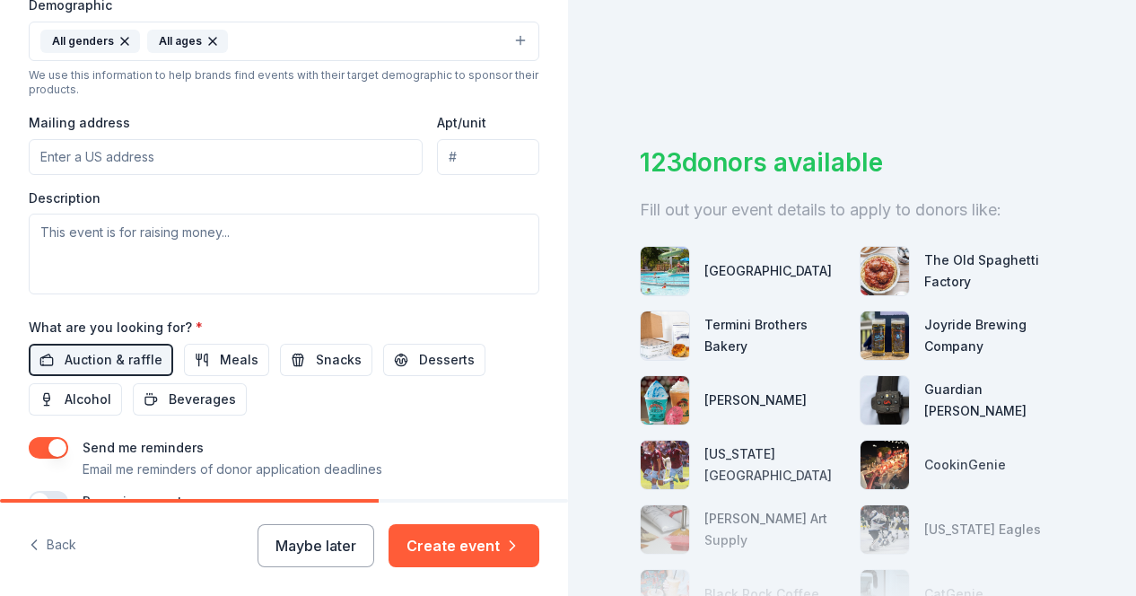
scroll to position [598, 0]
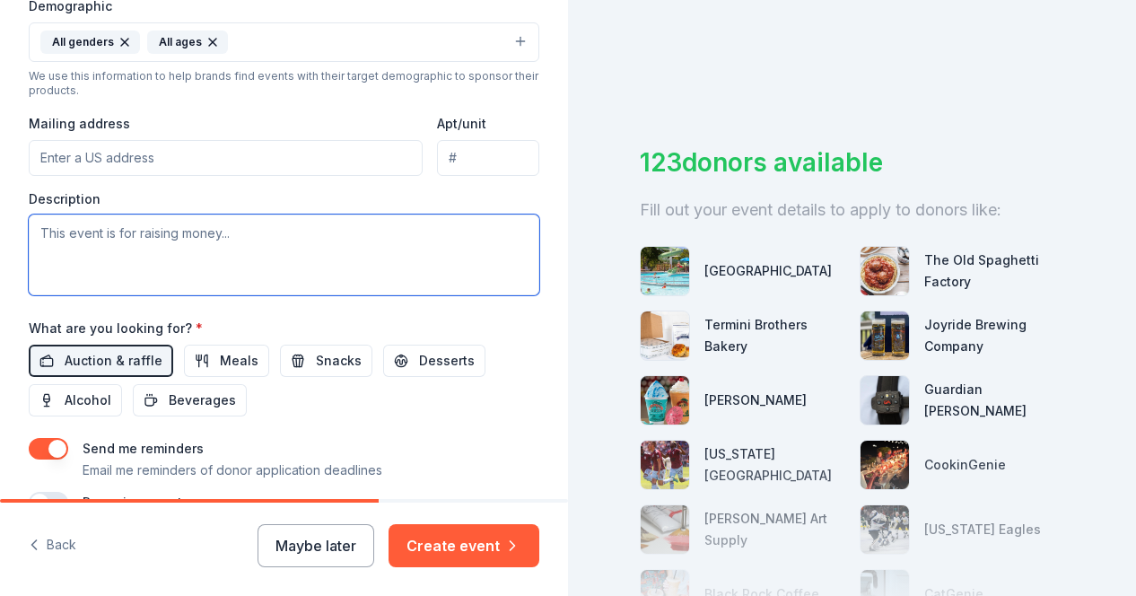
click at [176, 231] on textarea at bounding box center [284, 254] width 510 height 81
click at [203, 222] on textarea at bounding box center [284, 254] width 510 height 81
paste textarea "This annual Gala supports the good works of Our [DEMOGRAPHIC_DATA] of [PERSON_N…"
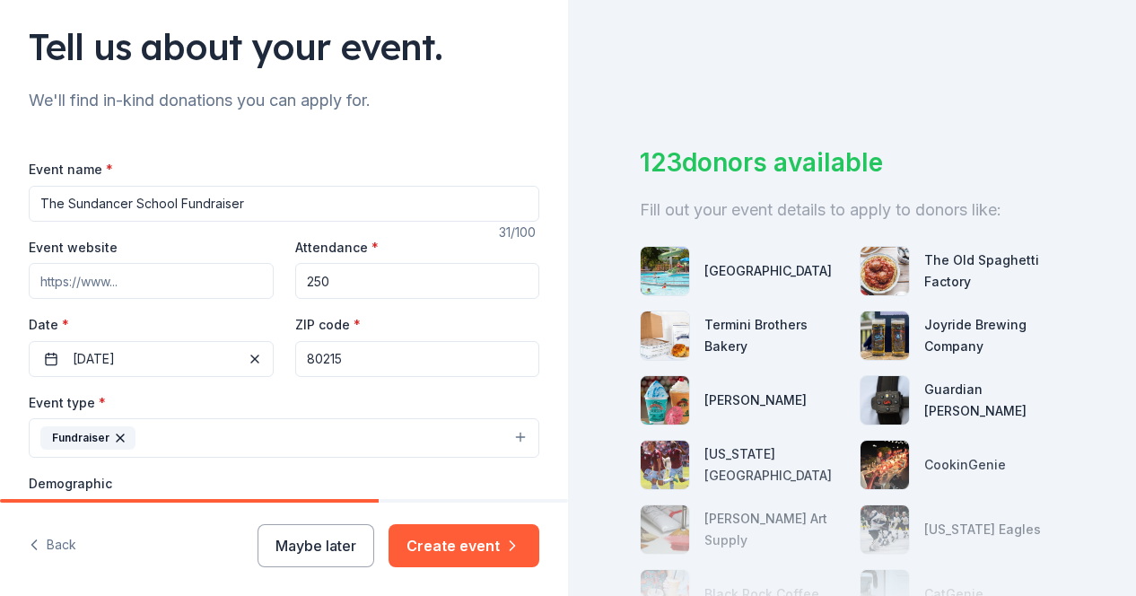
scroll to position [154, 0]
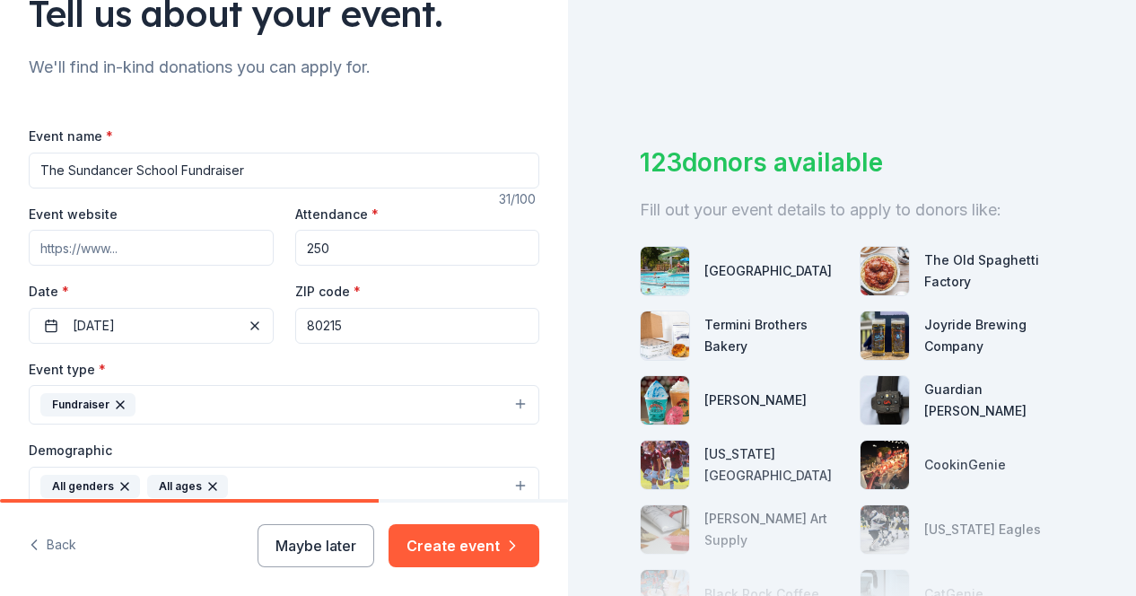
type textarea "This annual Gala supports the good works of Our [DEMOGRAPHIC_DATA] of [PERSON_N…"
click at [148, 170] on input "The Sundancer School Fundraiser" at bounding box center [284, 171] width 510 height 36
drag, startPoint x: 246, startPoint y: 171, endPoint x: 135, endPoint y: 152, distance: 112.1
click at [135, 153] on input "The Sundancer School Fundraiser" at bounding box center [284, 171] width 510 height 36
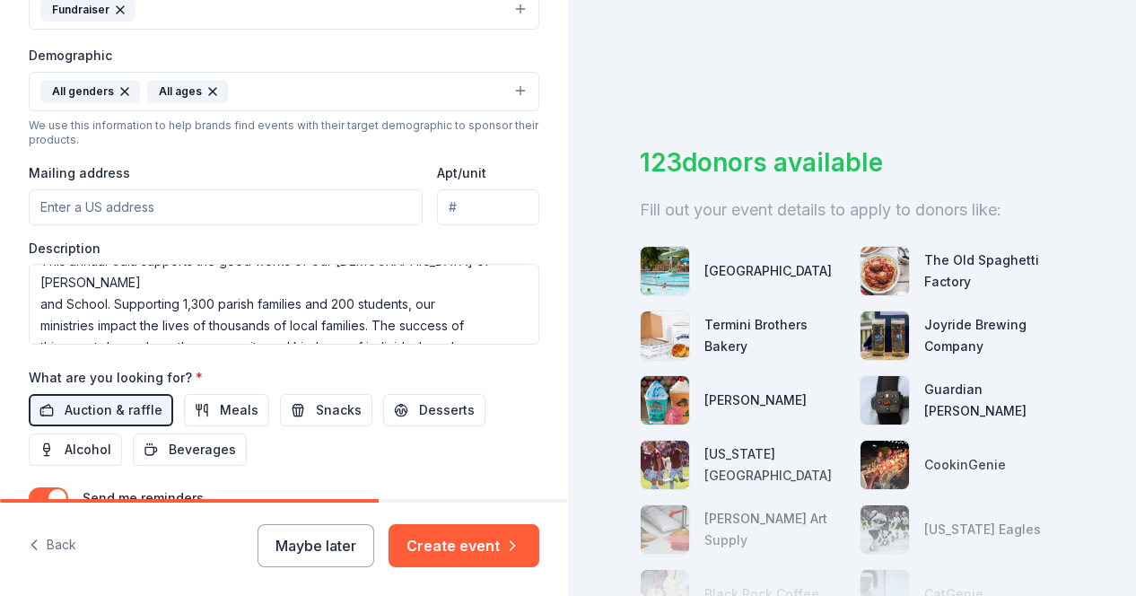
scroll to position [23, 0]
type input "The Sundancer Gala"
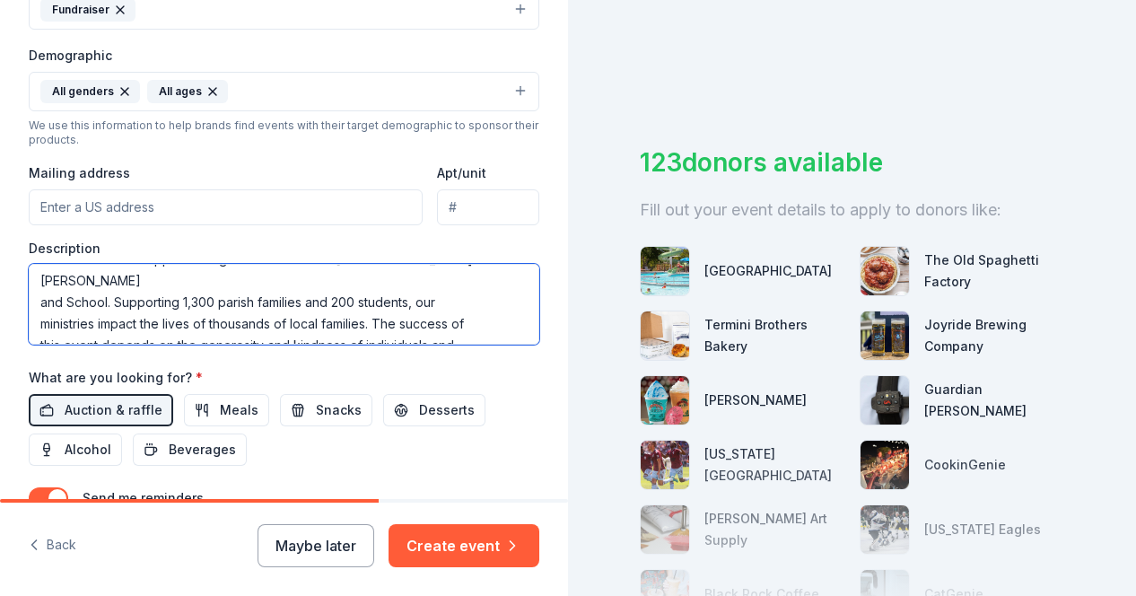
click at [330, 275] on textarea "This annual Gala supports the good works of Our [DEMOGRAPHIC_DATA] of [PERSON_N…" at bounding box center [284, 304] width 510 height 81
click at [353, 275] on textarea "This annual Gala supports the good works of Our [DEMOGRAPHIC_DATA] of [PERSON_N…" at bounding box center [284, 304] width 510 height 81
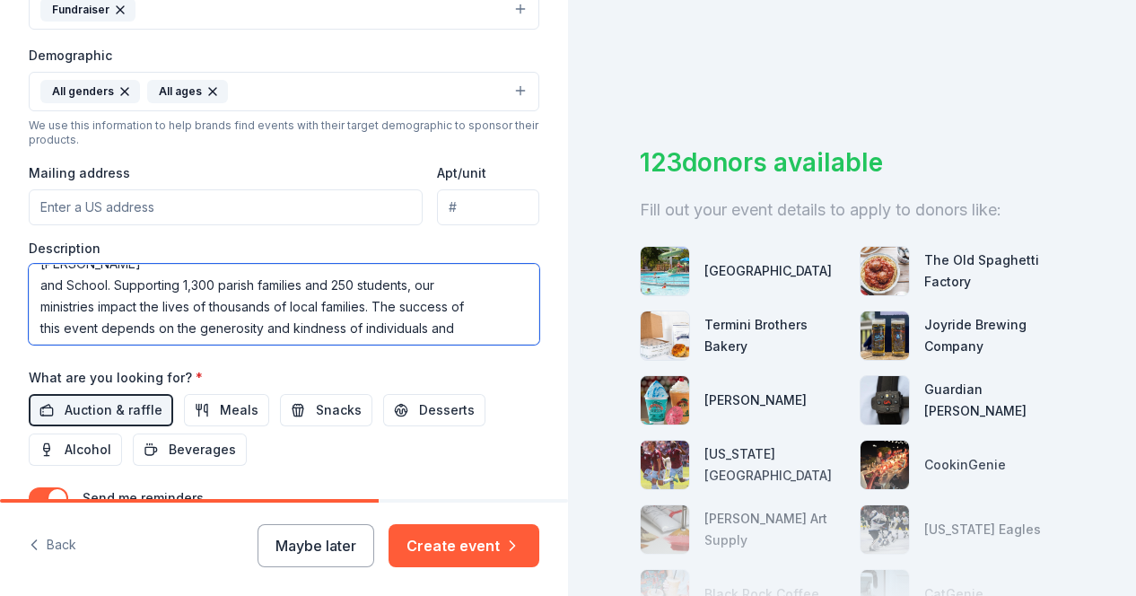
scroll to position [39, 0]
click at [221, 317] on textarea "This annual Gala supports the good works of Our [DEMOGRAPHIC_DATA] of [PERSON_N…" at bounding box center [284, 304] width 510 height 81
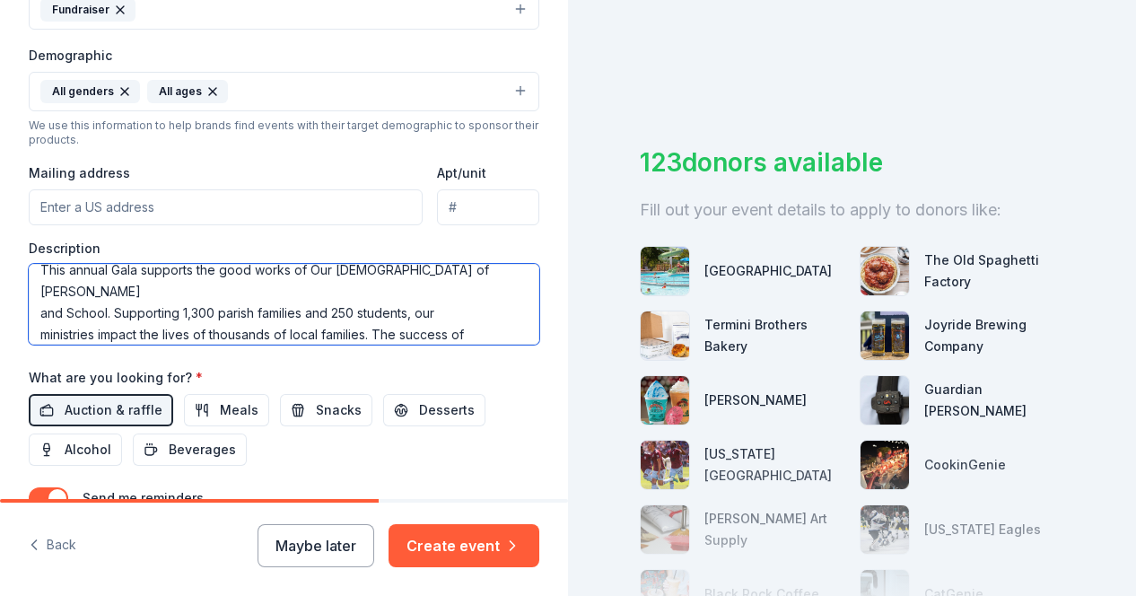
scroll to position [0, 0]
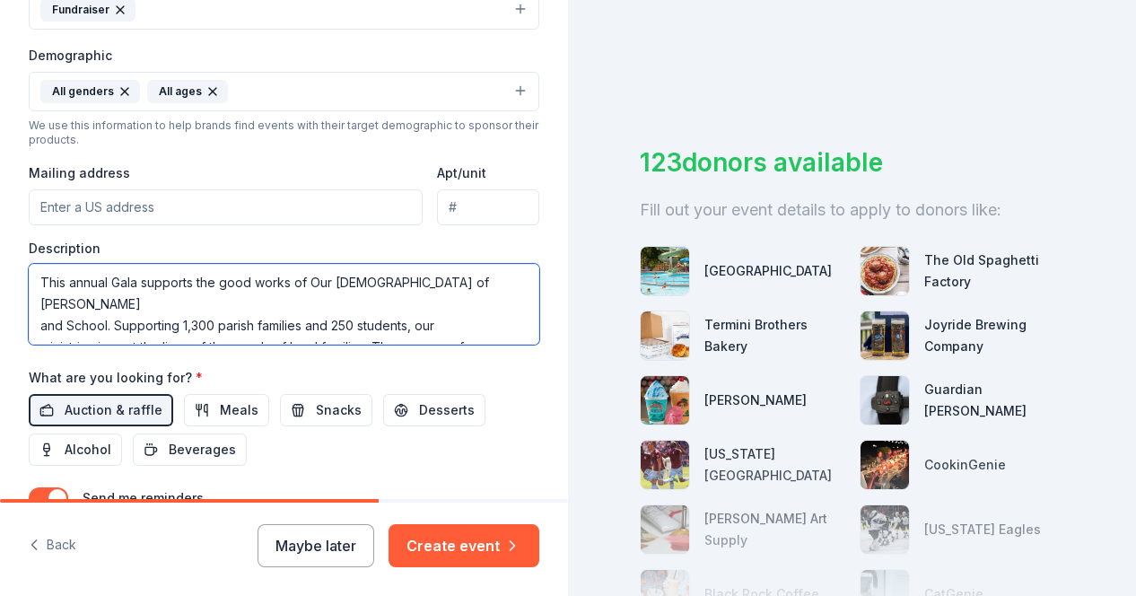
drag, startPoint x: 289, startPoint y: 299, endPoint x: 38, endPoint y: 254, distance: 255.2
click at [38, 254] on div "Description This annual Gala supports the good works of Our [DEMOGRAPHIC_DATA] …" at bounding box center [284, 293] width 510 height 106
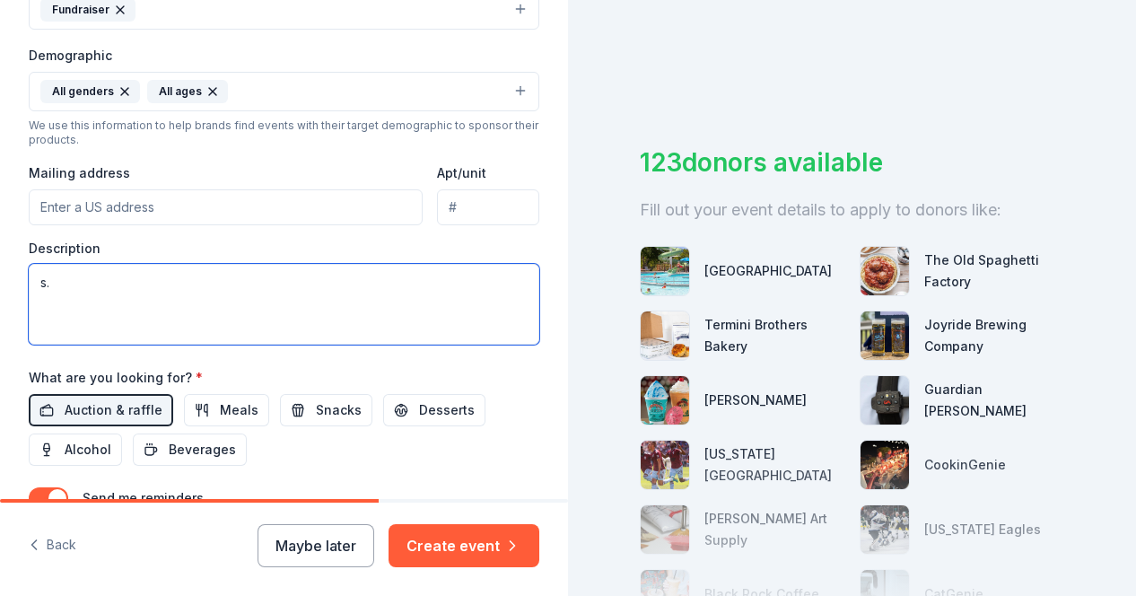
type textarea "."
paste textarea "This donation request is for the annual gala for Our [DEMOGRAPHIC_DATA] of Fati…"
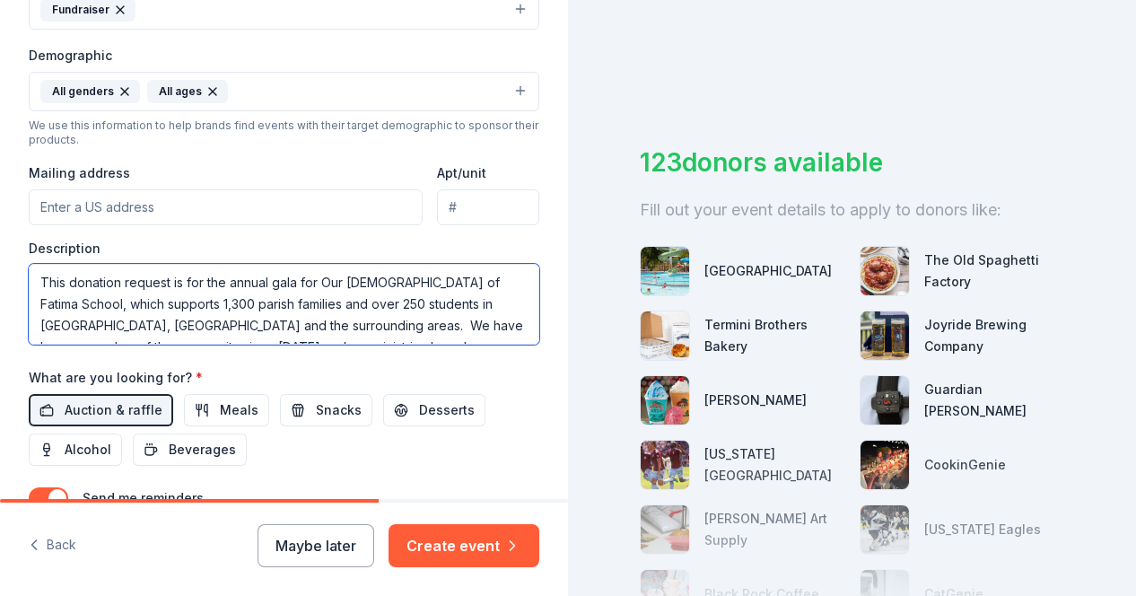
click at [434, 274] on textarea "This donation request is for the annual gala for Our [DEMOGRAPHIC_DATA] of Fati…" at bounding box center [284, 304] width 510 height 81
click at [478, 283] on textarea "This donation request is for the annual gala for Our [DEMOGRAPHIC_DATA] of Fati…" at bounding box center [284, 304] width 510 height 81
click at [264, 277] on textarea "This donation request is for the annual gala for Our [DEMOGRAPHIC_DATA] of Fati…" at bounding box center [284, 304] width 510 height 81
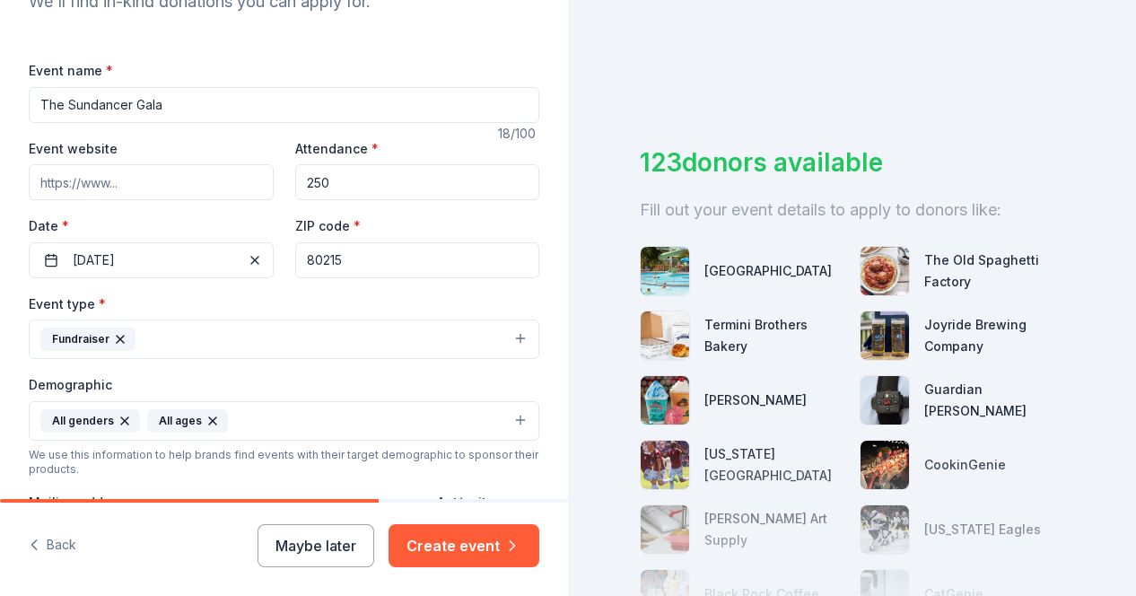
scroll to position [174, 0]
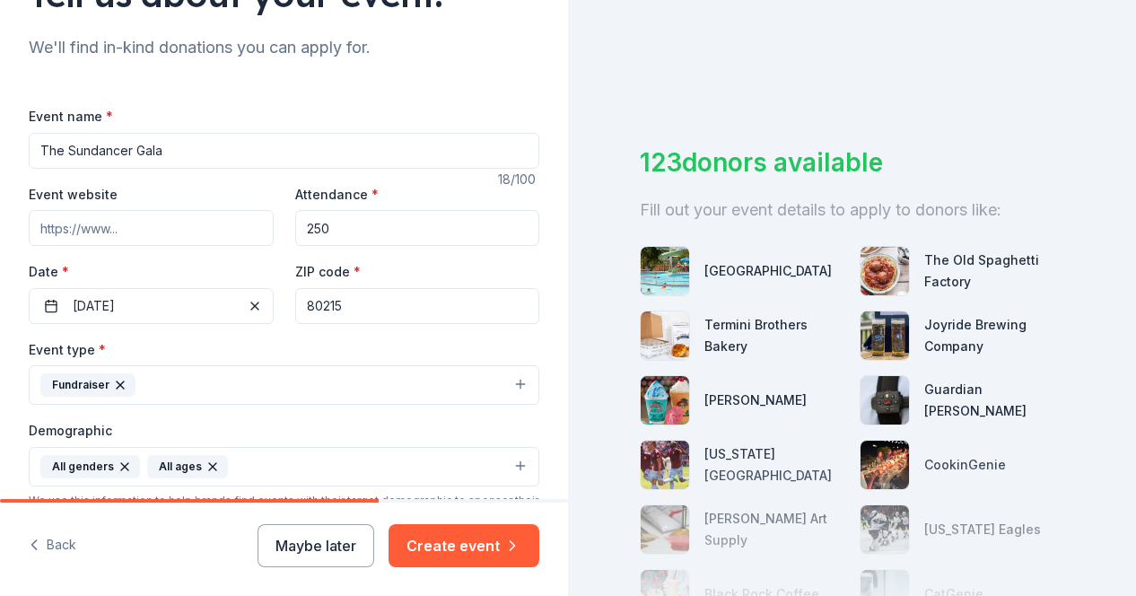
type textarea "This donation request is for the annual fundraising gala for Our [DEMOGRAPHIC_D…"
click at [50, 148] on input "The Sundancer Gala" at bounding box center [284, 151] width 510 height 36
drag, startPoint x: 50, startPoint y: 148, endPoint x: 34, endPoint y: 157, distance: 18.5
click at [34, 157] on input "The Sundancer Gala" at bounding box center [284, 151] width 510 height 36
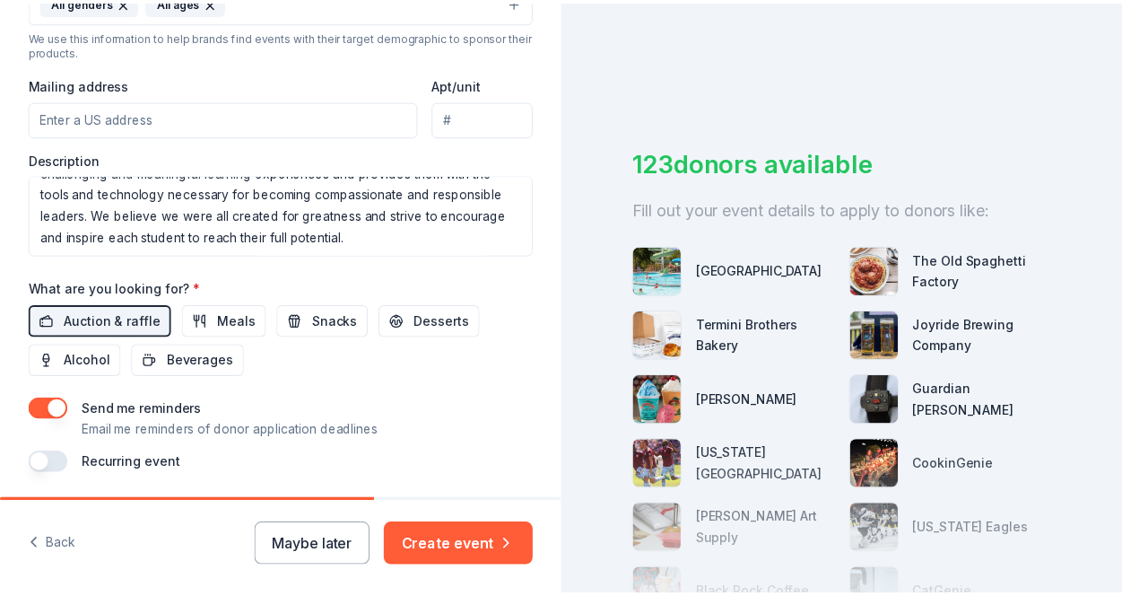
scroll to position [693, 0]
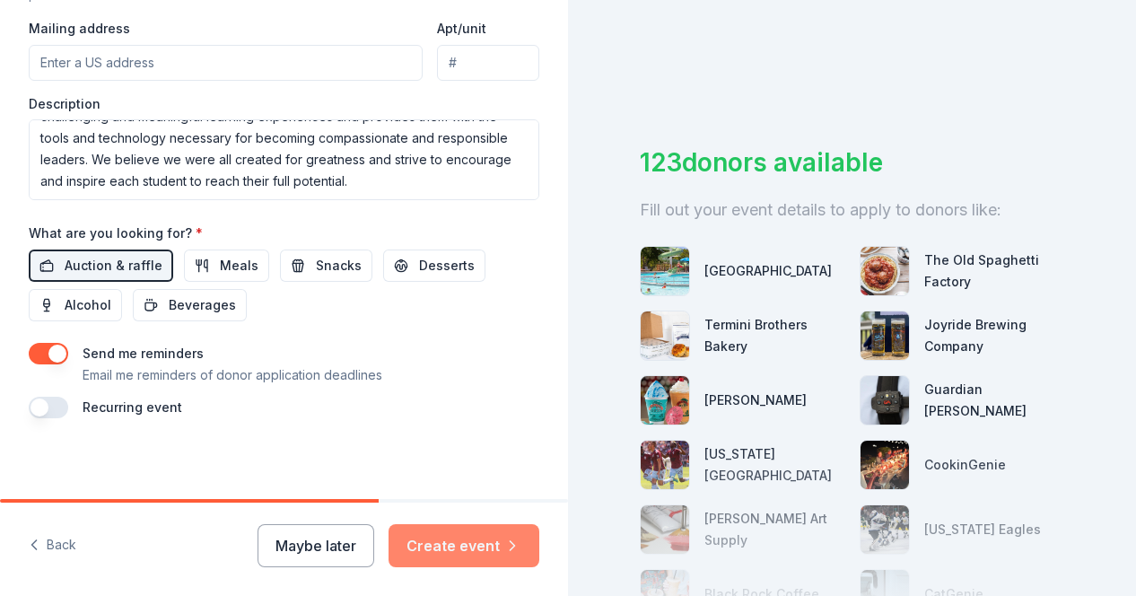
type input "Our [DEMOGRAPHIC_DATA] of Fatima Sundancer Gala"
click at [448, 542] on button "Create event" at bounding box center [463, 545] width 151 height 43
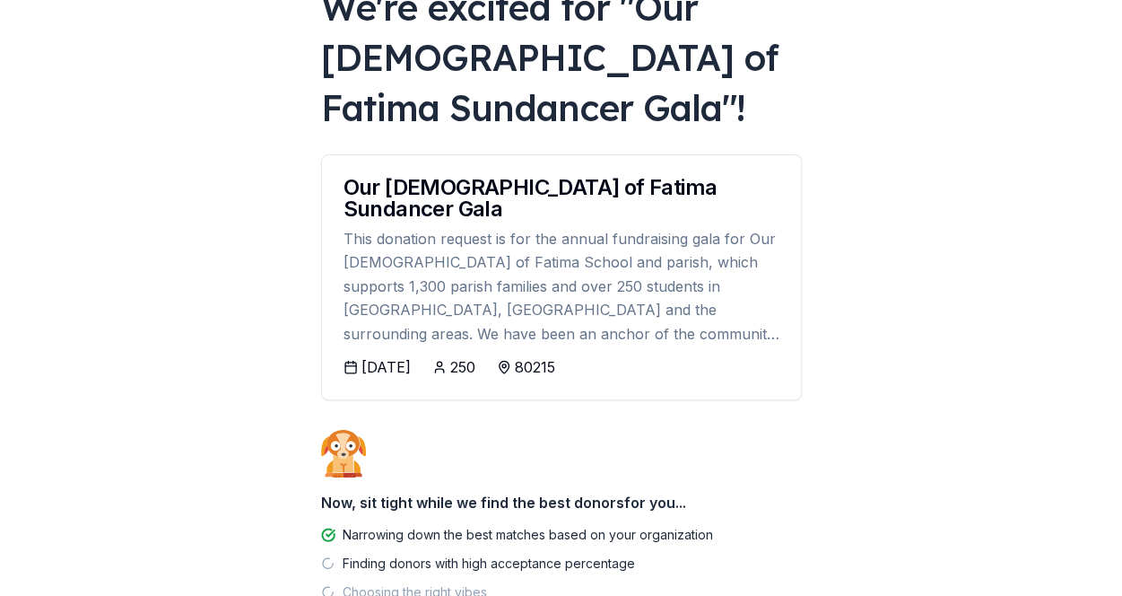
scroll to position [185, 0]
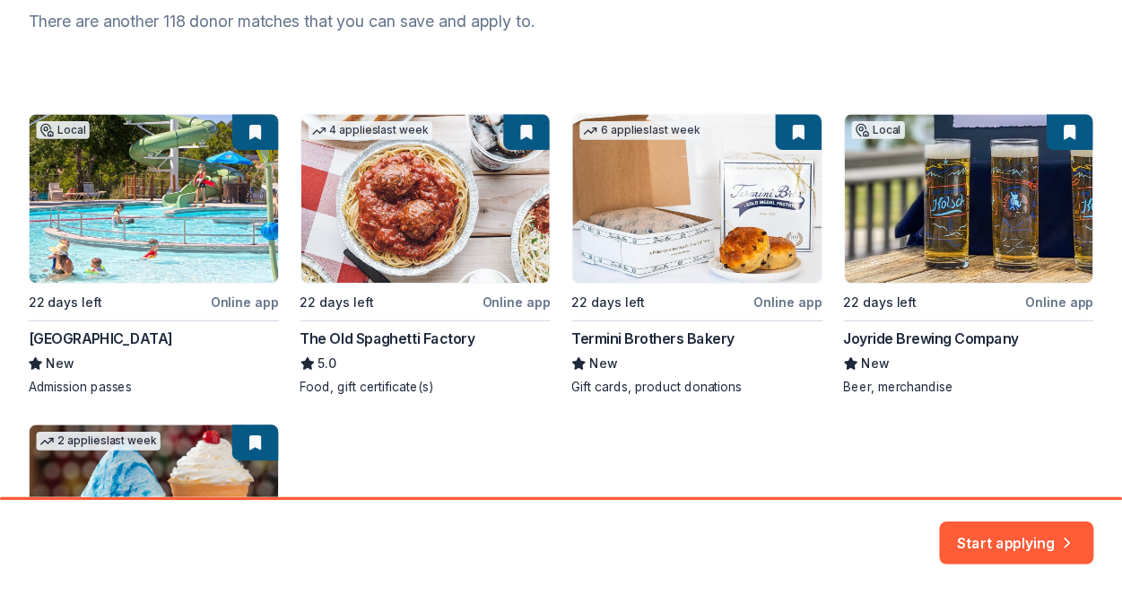
scroll to position [260, 0]
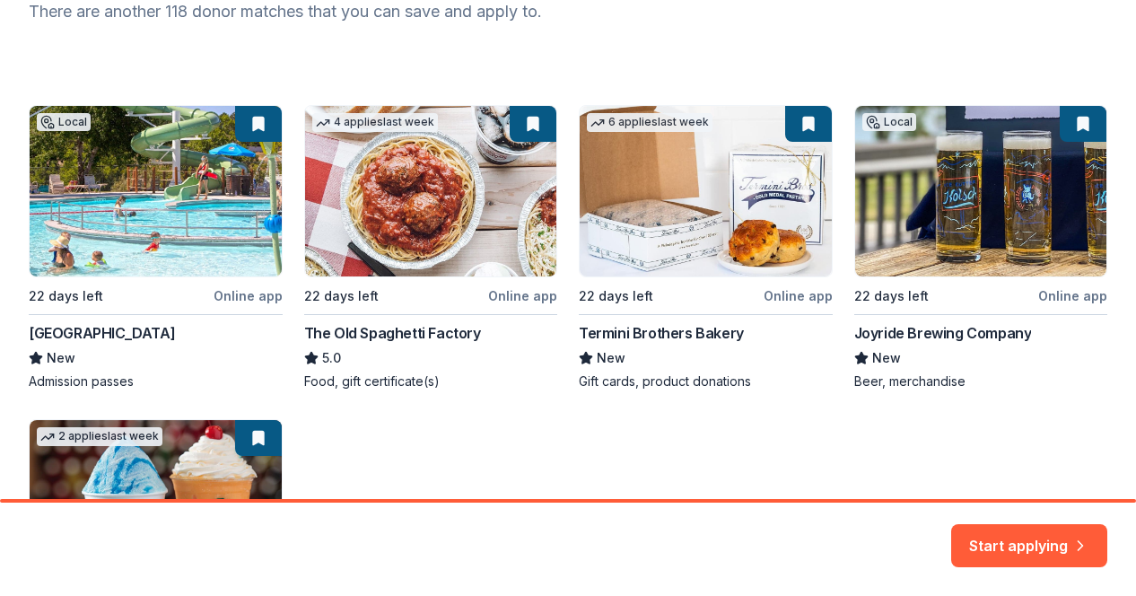
click at [997, 562] on div "Start applying" at bounding box center [1029, 545] width 156 height 43
click at [999, 542] on button "Start applying" at bounding box center [1029, 534] width 156 height 43
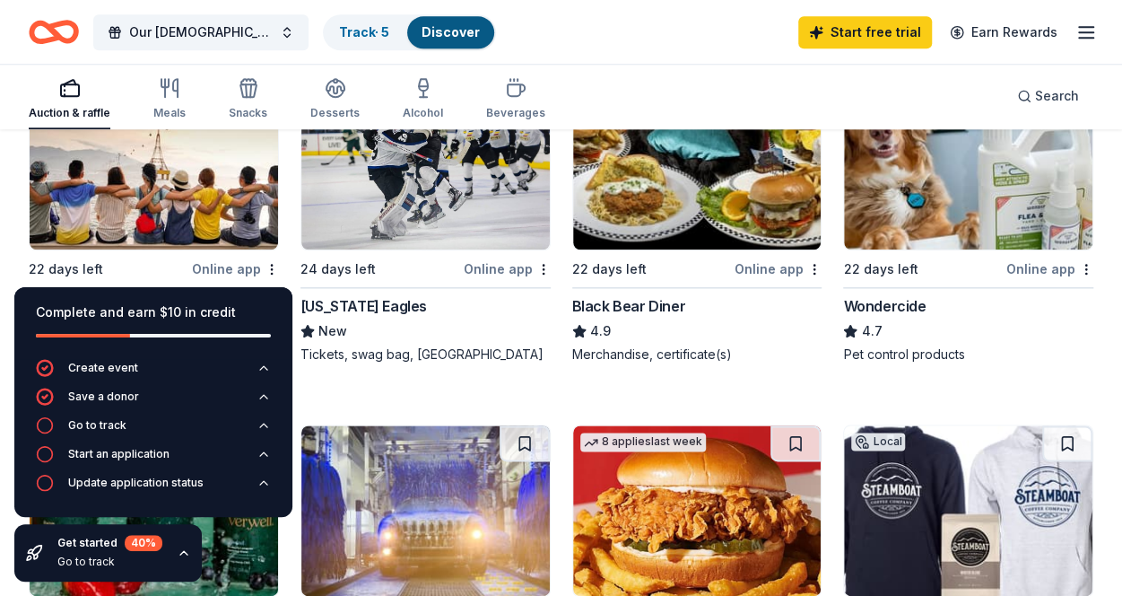
scroll to position [901, 0]
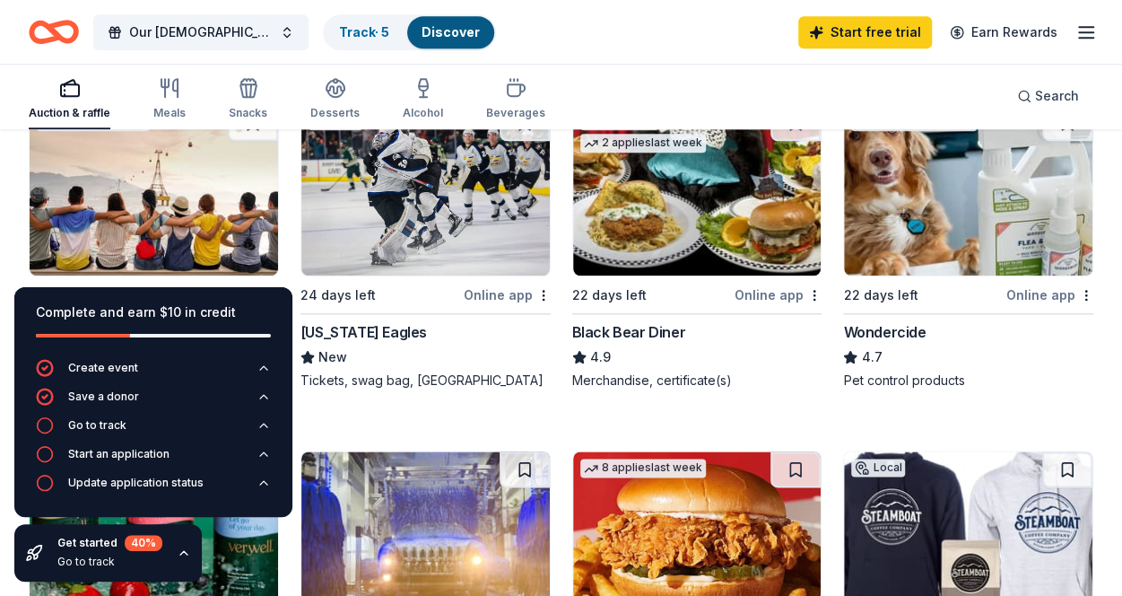
click at [384, 358] on div "New" at bounding box center [426, 357] width 250 height 22
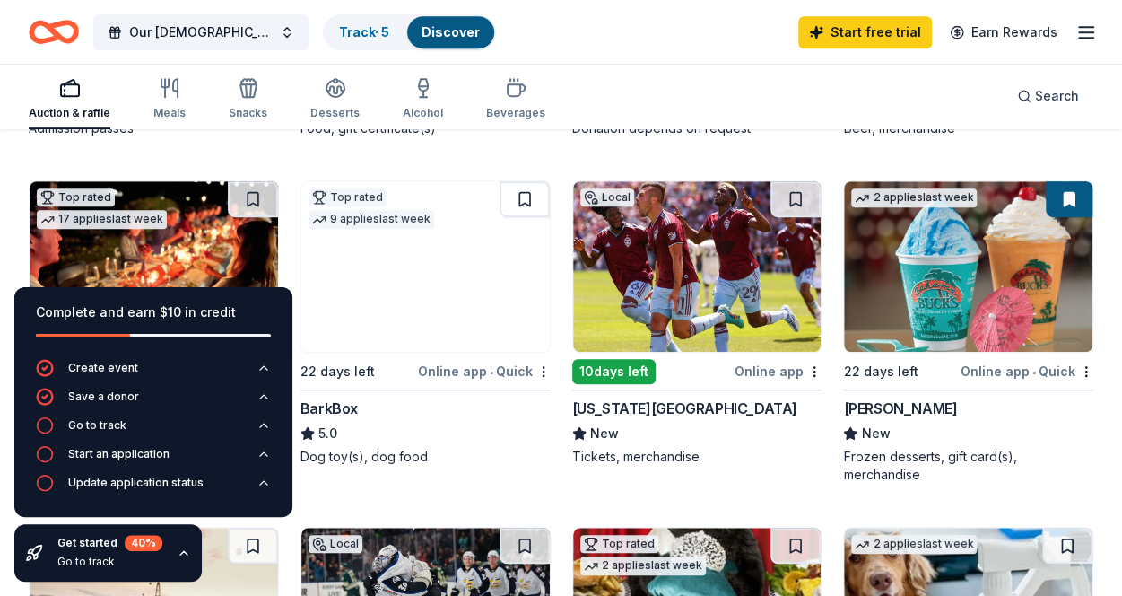
scroll to position [469, 0]
